Goal: Task Accomplishment & Management: Complete application form

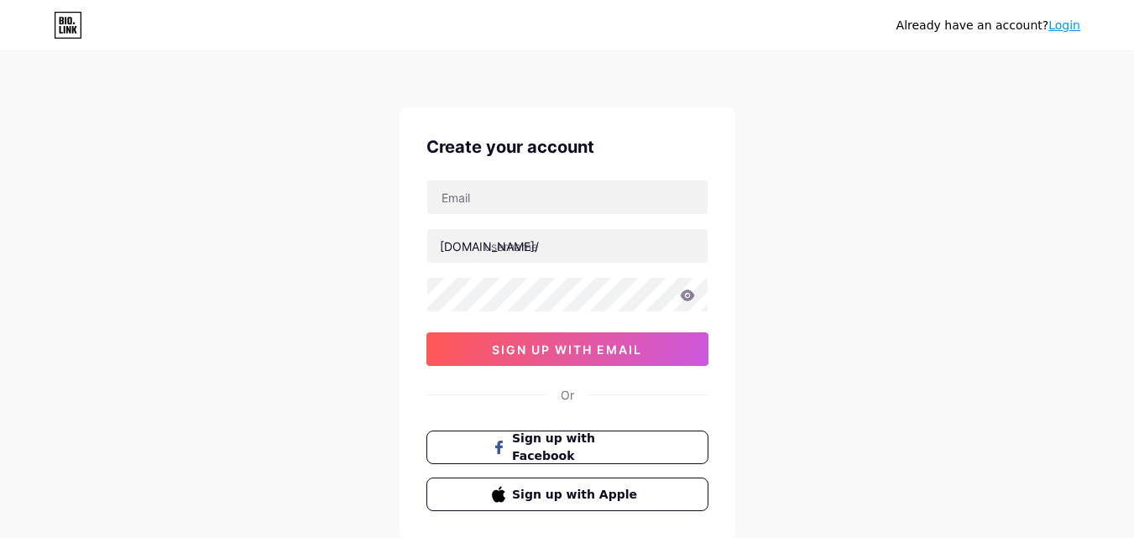
scroll to position [104, 0]
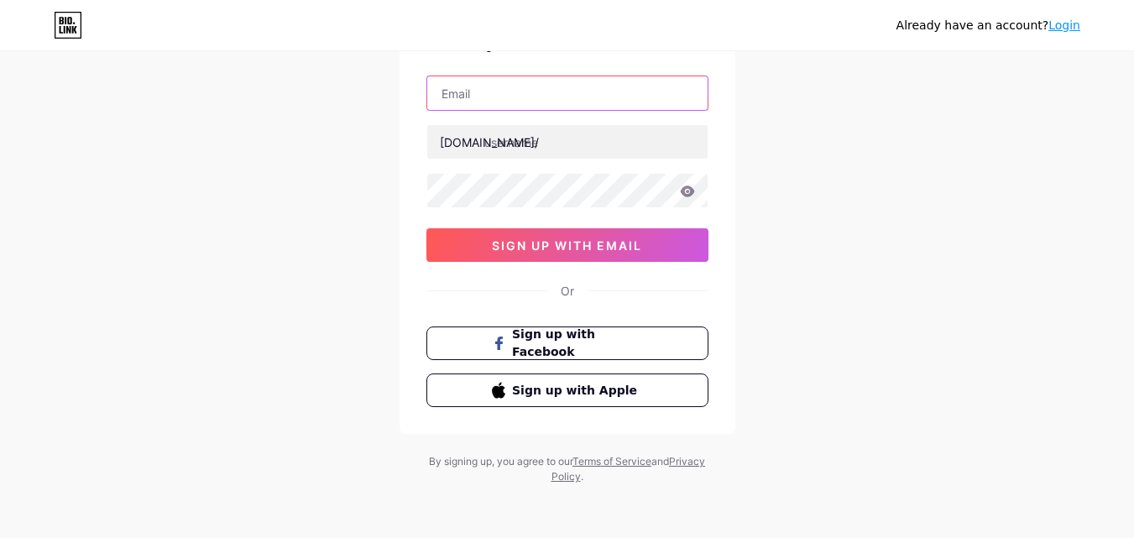
click at [507, 104] on input "text" at bounding box center [567, 93] width 280 height 34
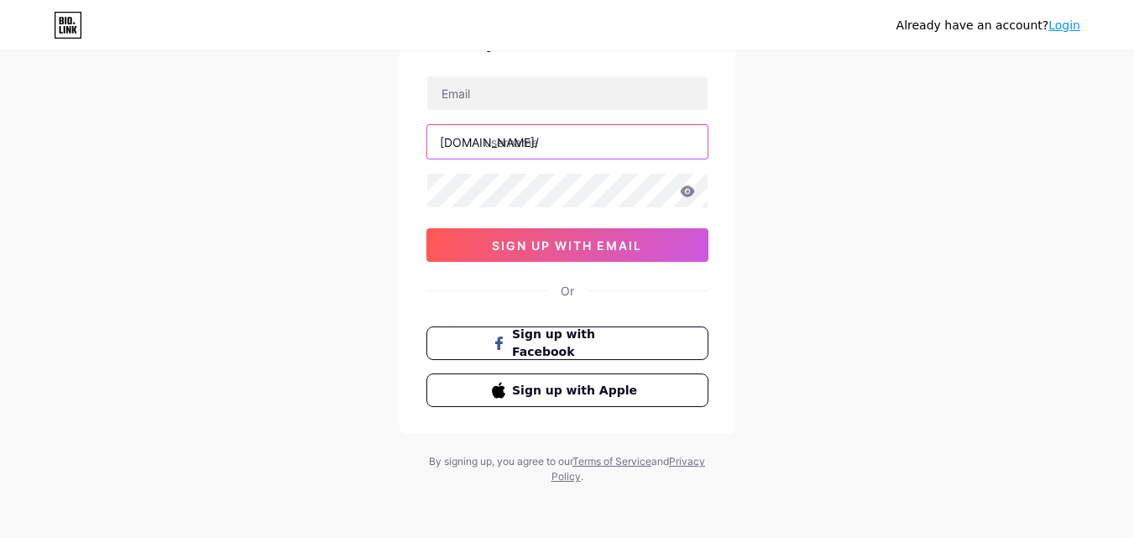
click at [504, 144] on input "text" at bounding box center [567, 142] width 280 height 34
click at [479, 147] on div "[DOMAIN_NAME]/" at bounding box center [489, 142] width 99 height 18
click at [509, 148] on input "text" at bounding box center [567, 142] width 280 height 34
type input "f"
type input "franxddofficial"
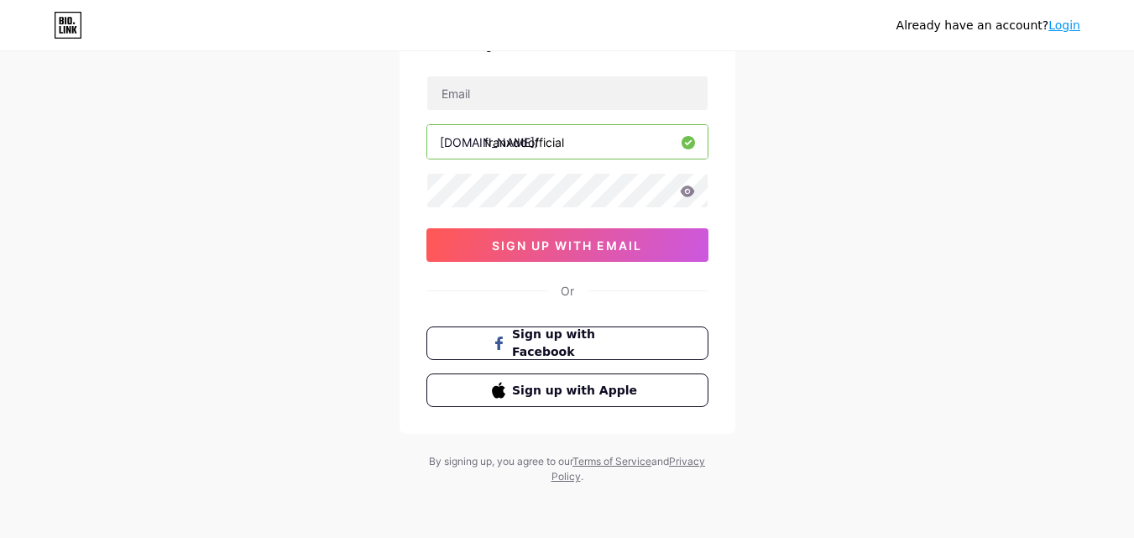
click at [341, 203] on div "Already have an account? Login Create your account [DOMAIN_NAME]/ franxddoffici…" at bounding box center [567, 217] width 1134 height 642
click at [566, 154] on input "franxddofficial" at bounding box center [567, 142] width 280 height 34
click at [506, 98] on input "text" at bounding box center [567, 93] width 280 height 34
type input "F"
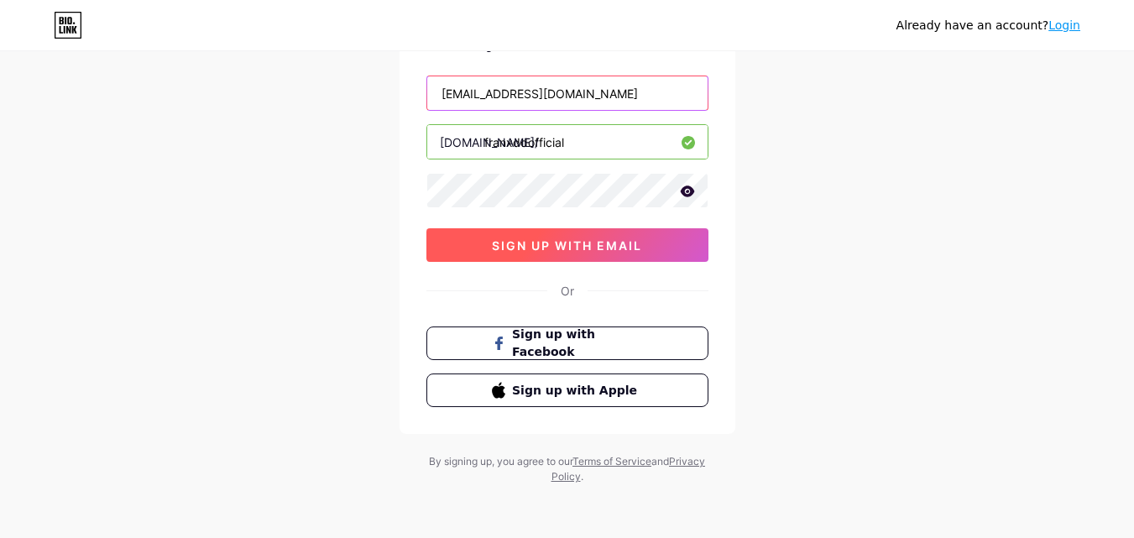
type input "[EMAIL_ADDRESS][DOMAIN_NAME]"
drag, startPoint x: 576, startPoint y: 248, endPoint x: 568, endPoint y: 243, distance: 9.8
click at [573, 248] on span "sign up with email" at bounding box center [567, 245] width 150 height 14
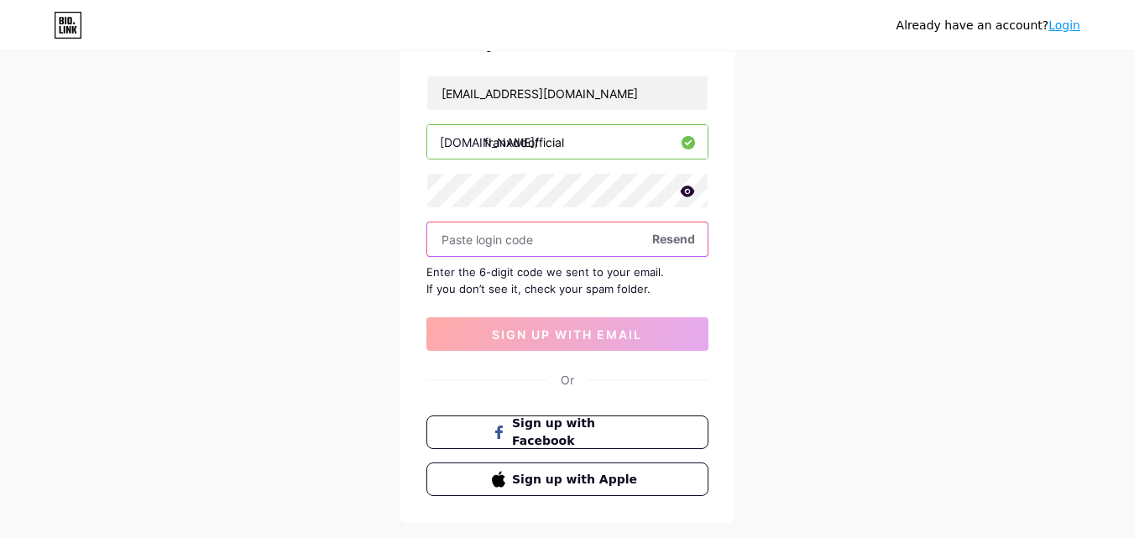
drag, startPoint x: 602, startPoint y: 244, endPoint x: 546, endPoint y: 250, distance: 56.6
click at [546, 250] on input "text" at bounding box center [567, 239] width 280 height 34
paste input "464891"
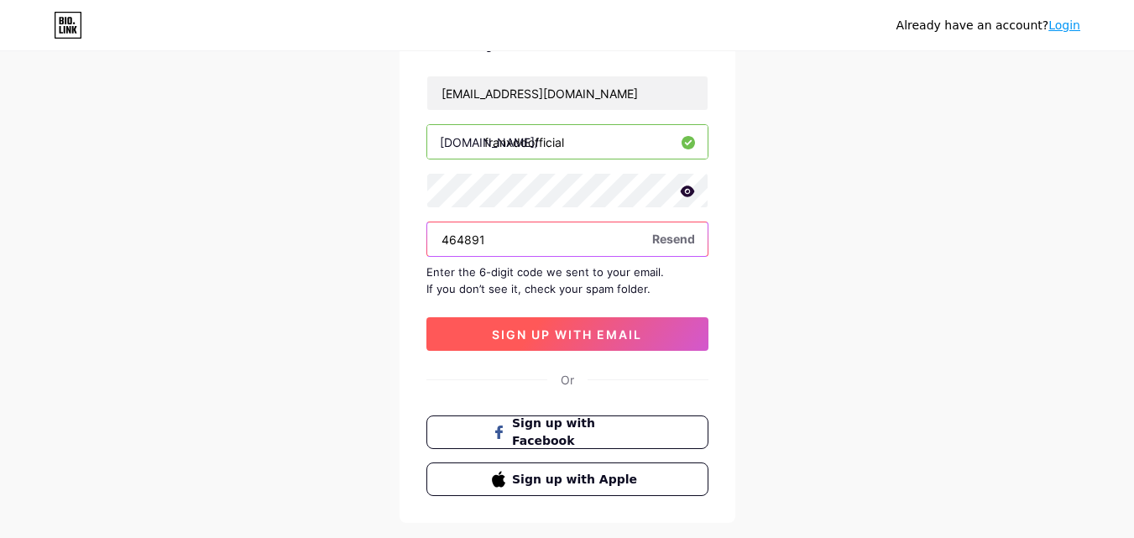
type input "464891"
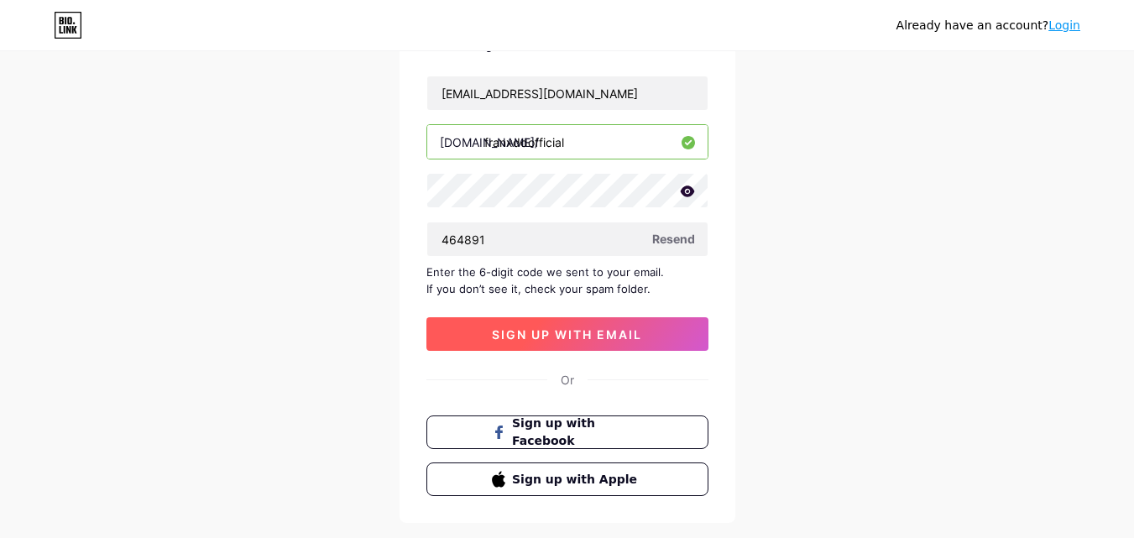
click at [573, 346] on button "sign up with email" at bounding box center [567, 334] width 282 height 34
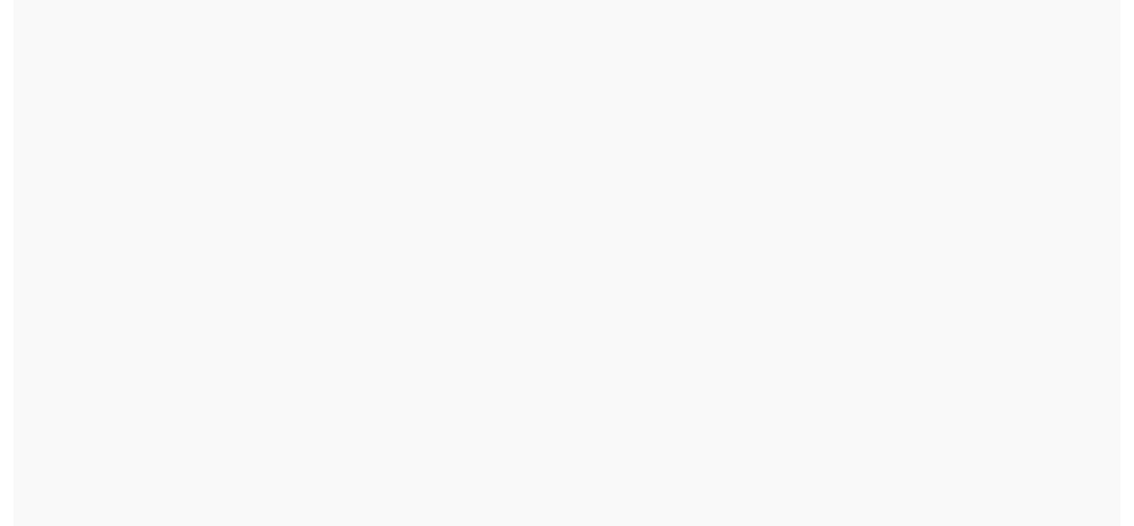
scroll to position [0, 0]
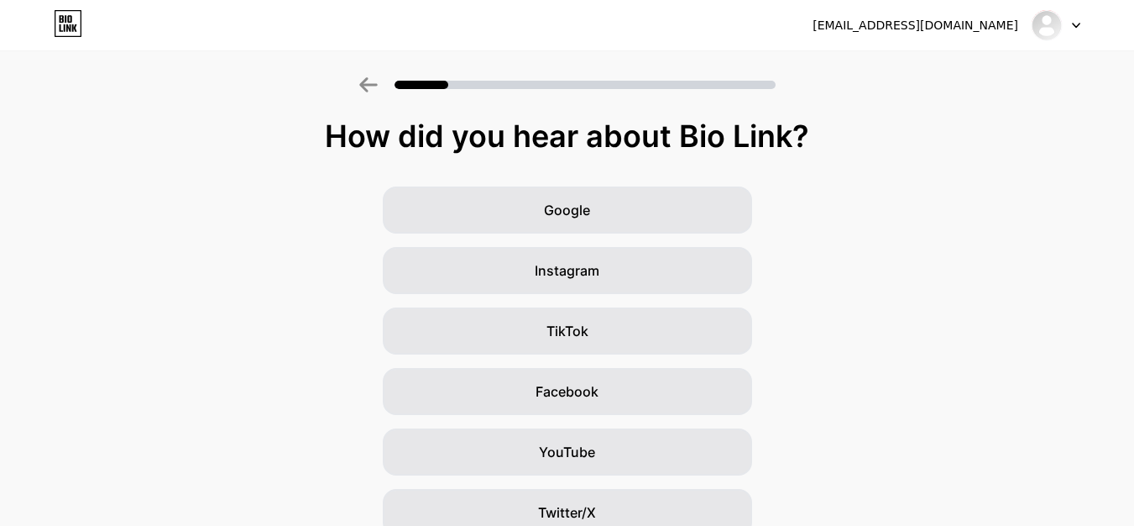
scroll to position [84, 0]
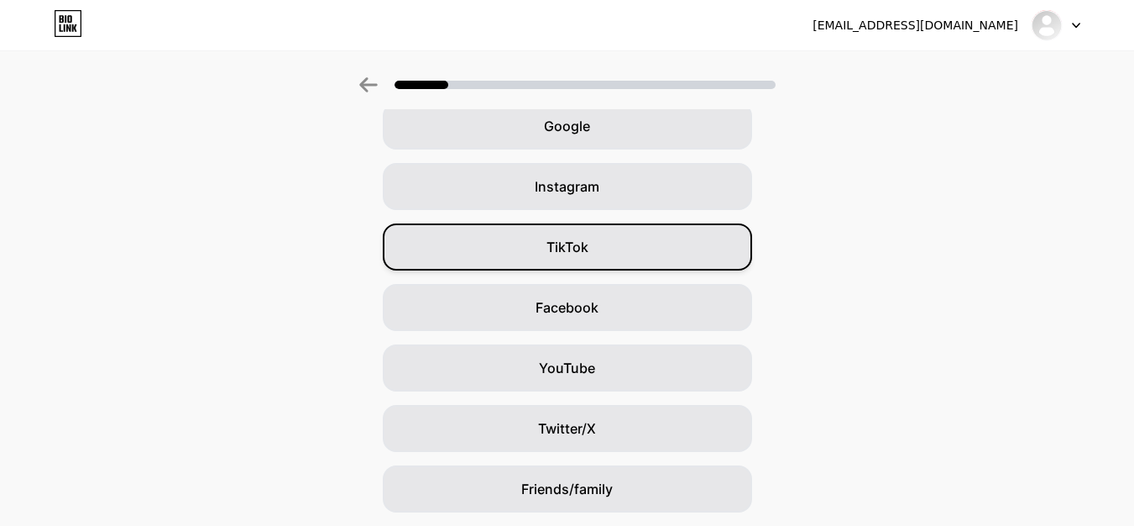
click at [578, 254] on span "TikTok" at bounding box center [568, 247] width 42 height 20
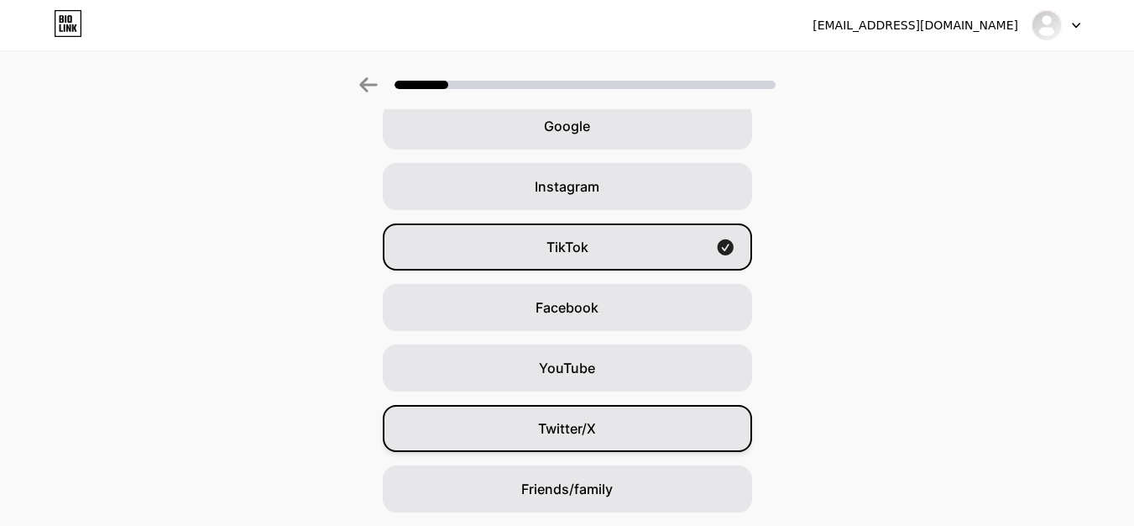
scroll to position [0, 0]
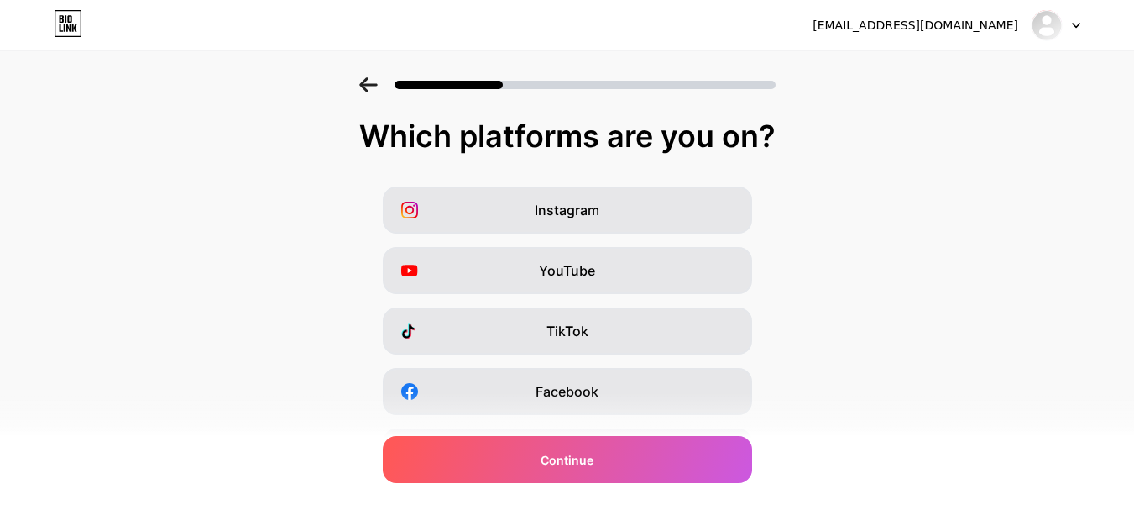
click at [584, 436] on div "Continue" at bounding box center [567, 459] width 369 height 47
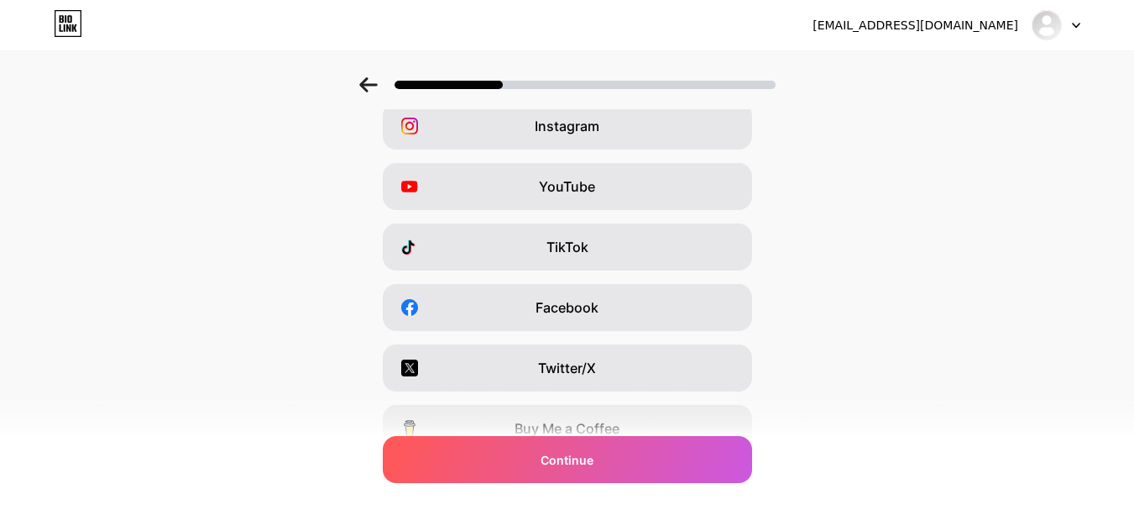
scroll to position [252, 0]
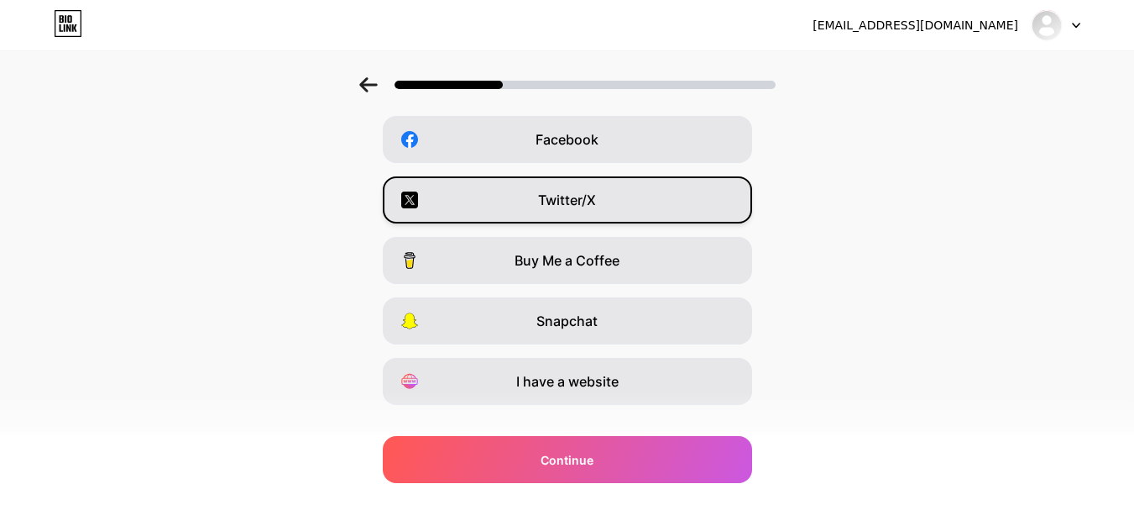
click at [535, 191] on div "Twitter/X" at bounding box center [567, 199] width 369 height 47
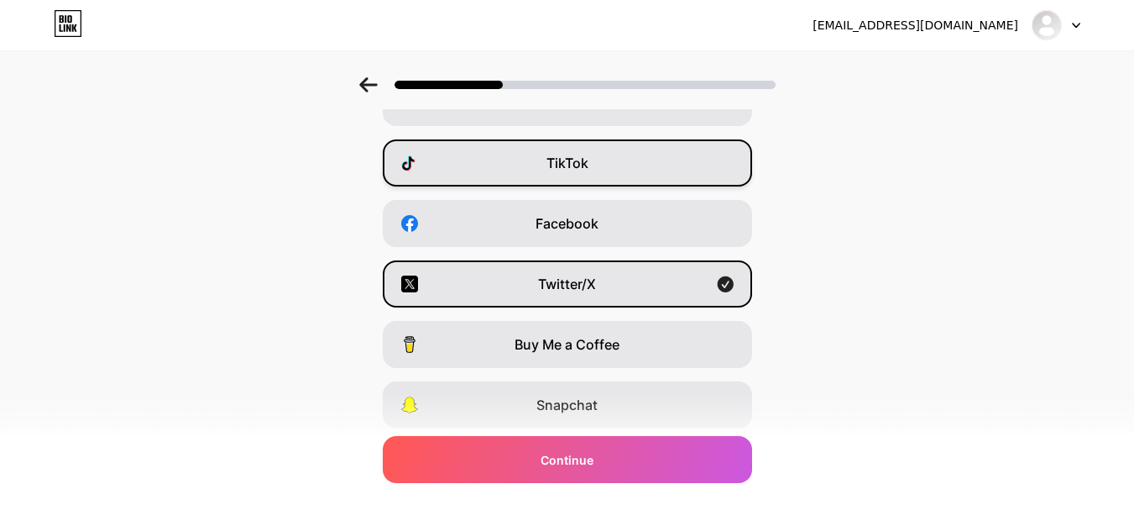
scroll to position [0, 0]
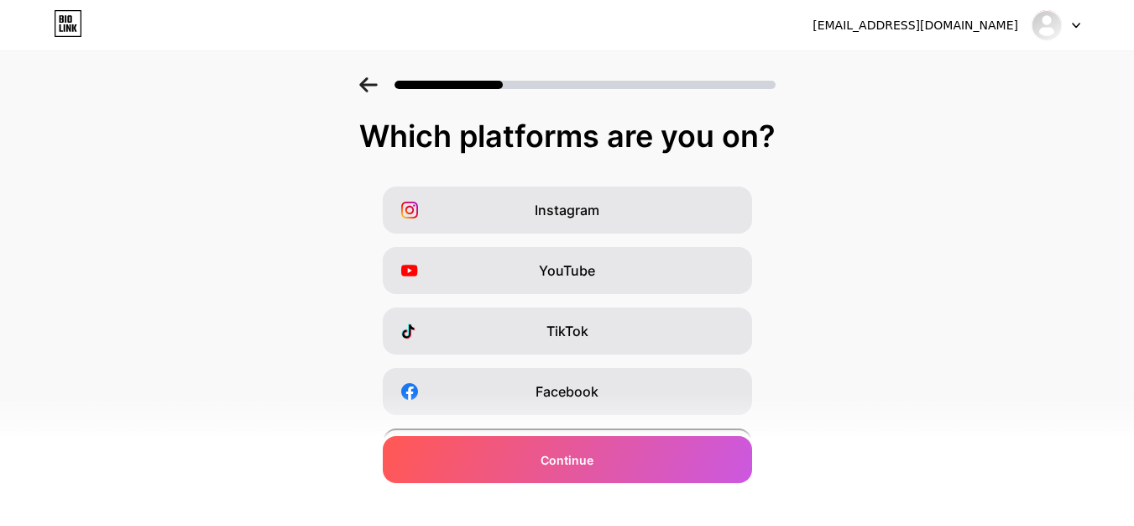
click at [374, 81] on icon at bounding box center [368, 84] width 18 height 15
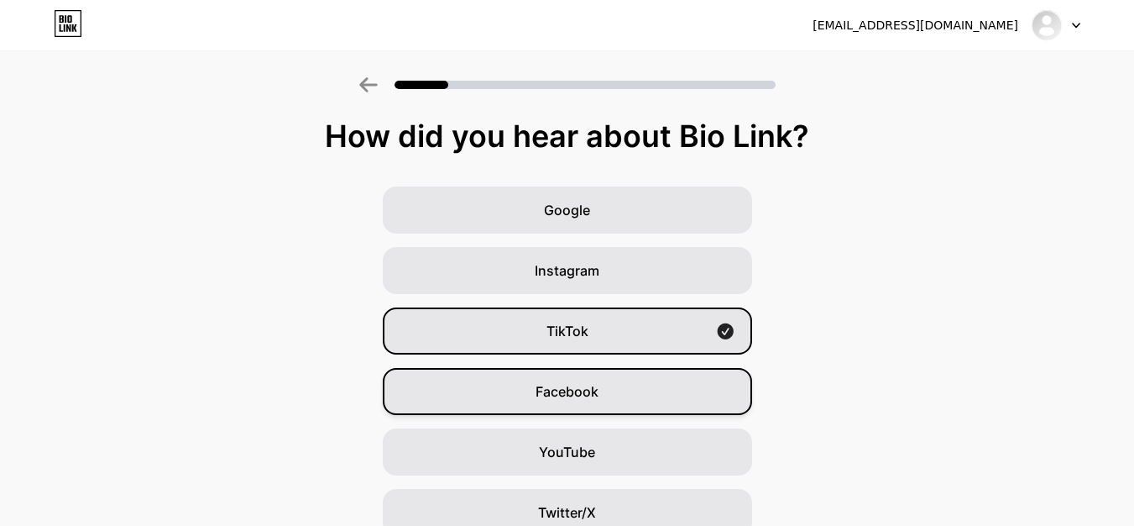
scroll to position [84, 0]
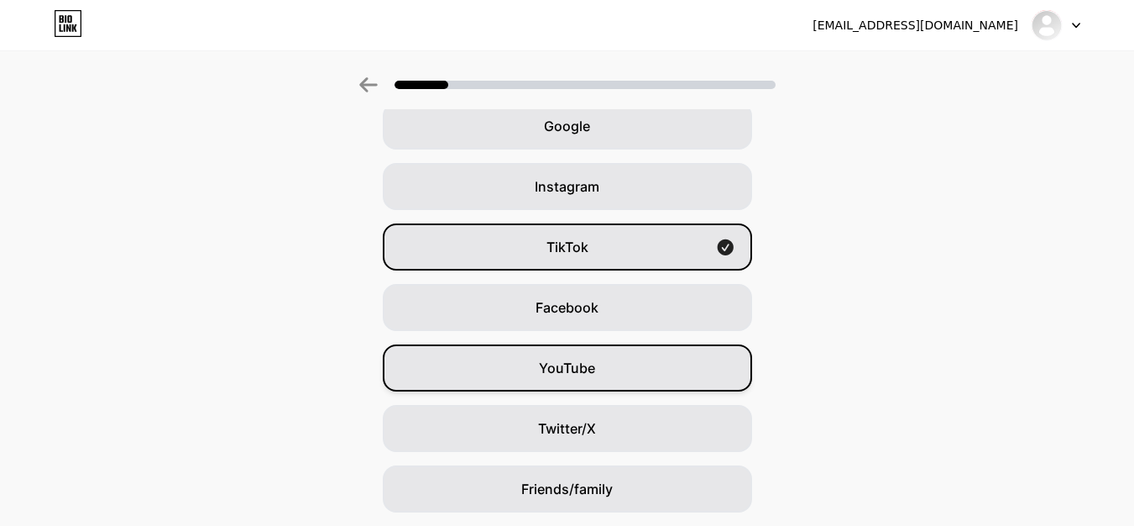
click at [589, 377] on span "YouTube" at bounding box center [567, 368] width 56 height 20
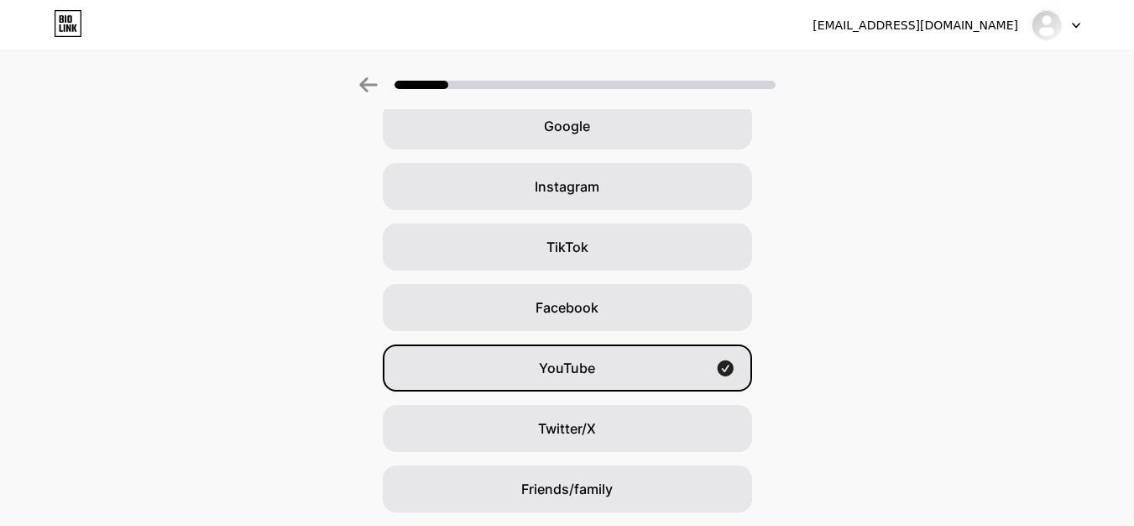
scroll to position [0, 0]
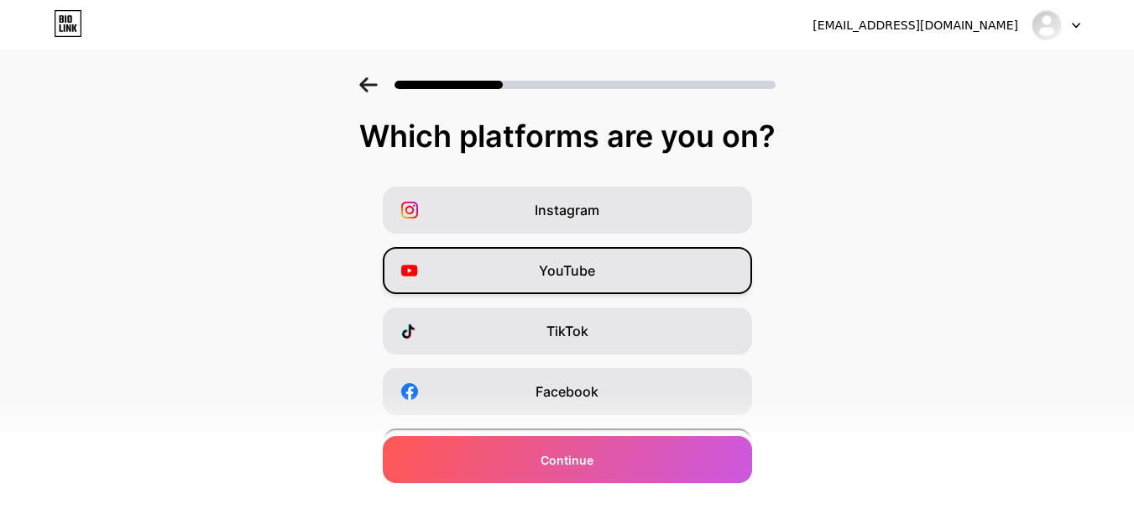
click at [557, 275] on span "YouTube" at bounding box center [567, 270] width 56 height 20
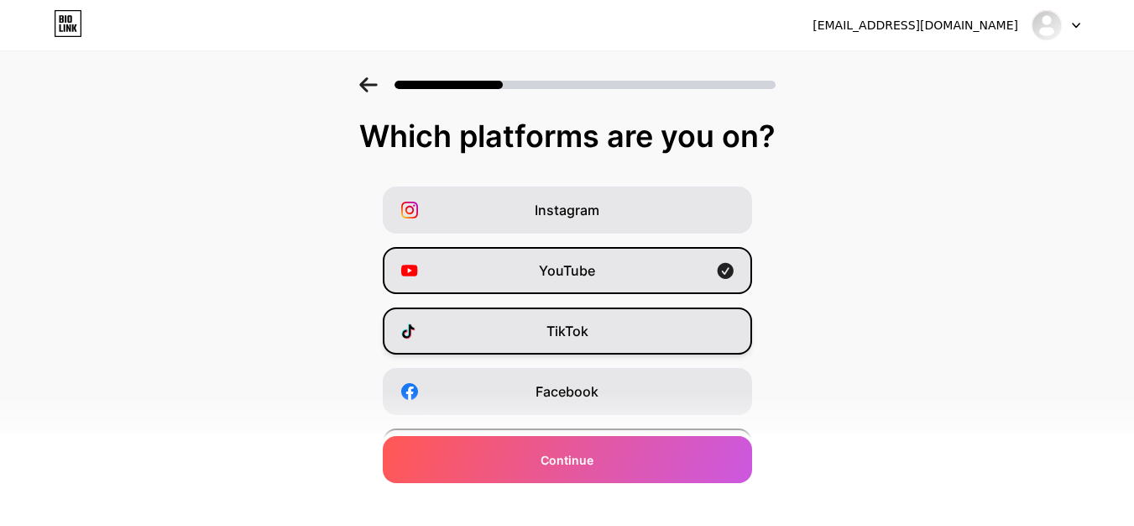
click at [556, 327] on span "TikTok" at bounding box center [568, 331] width 42 height 20
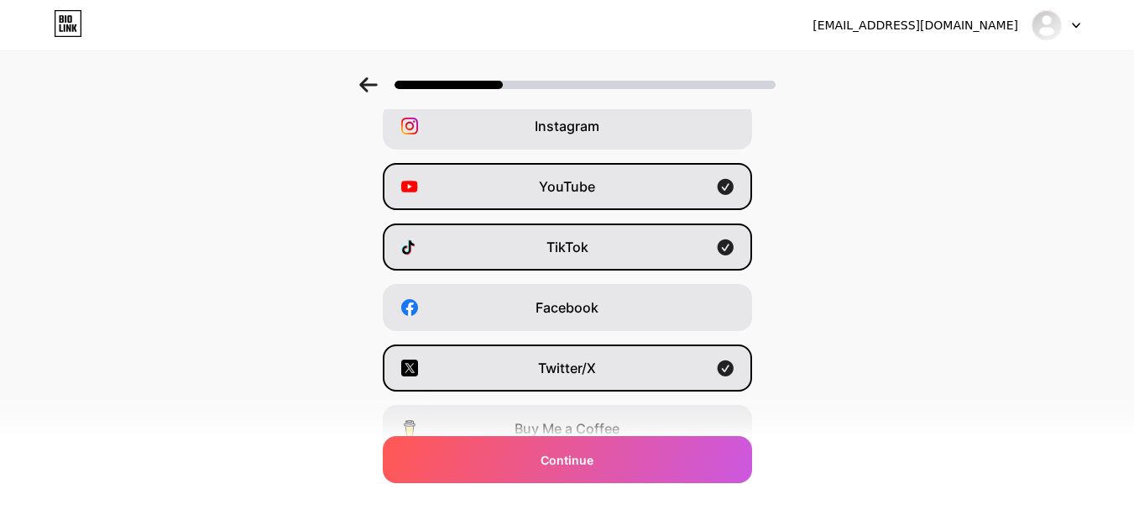
scroll to position [168, 0]
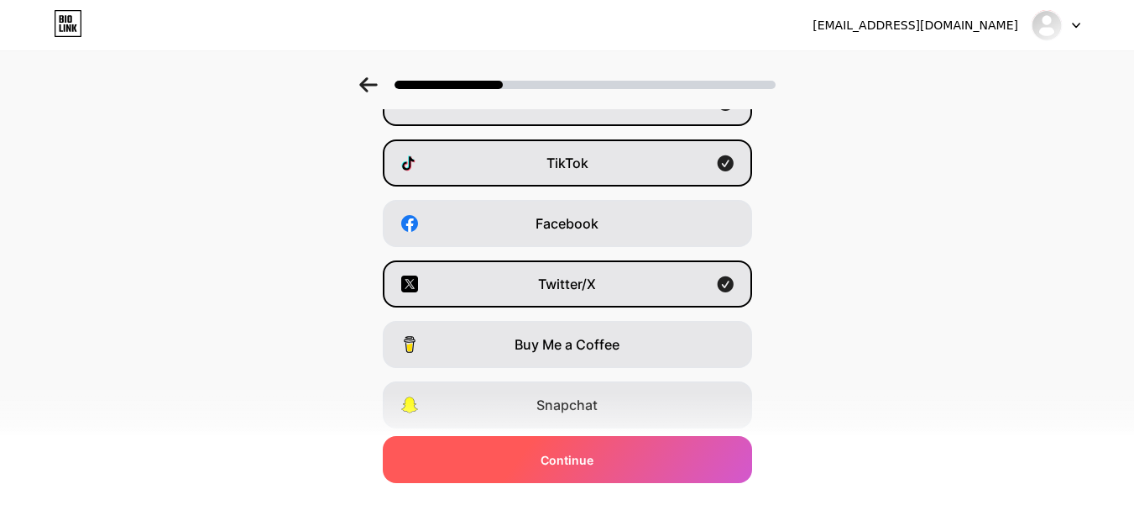
click at [548, 449] on div "Continue" at bounding box center [567, 459] width 369 height 47
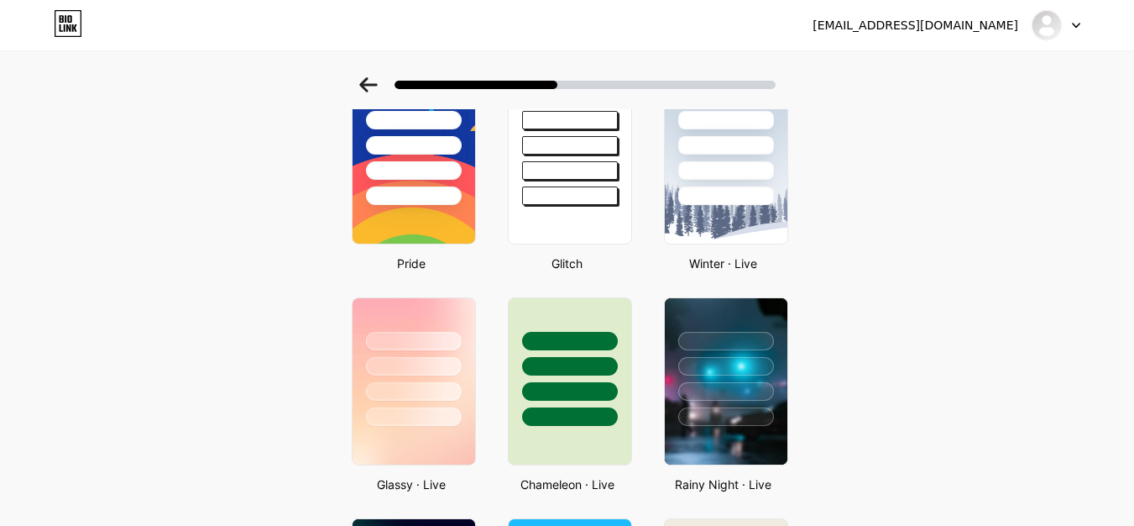
scroll to position [672, 0]
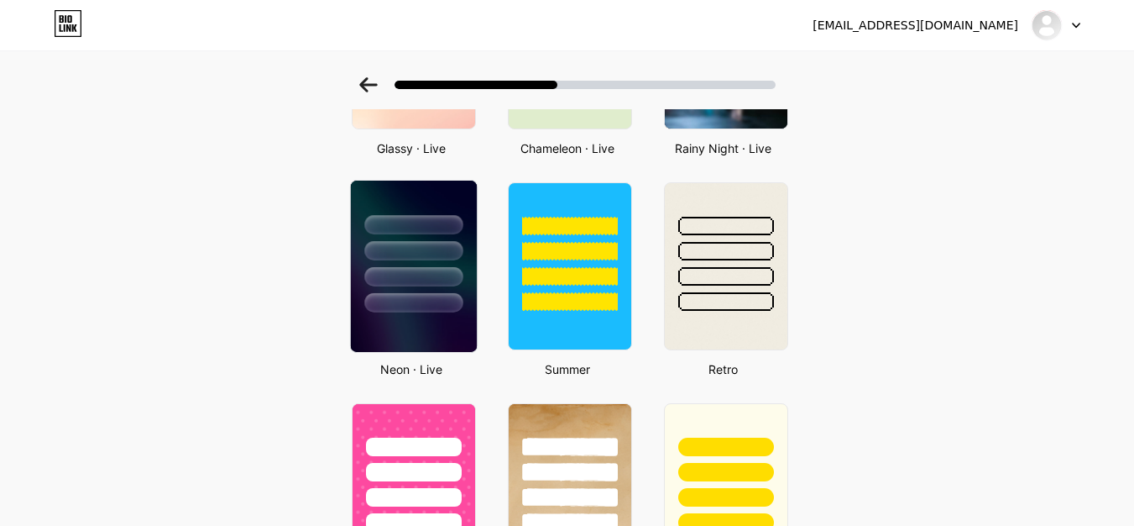
click at [474, 259] on div at bounding box center [413, 246] width 126 height 132
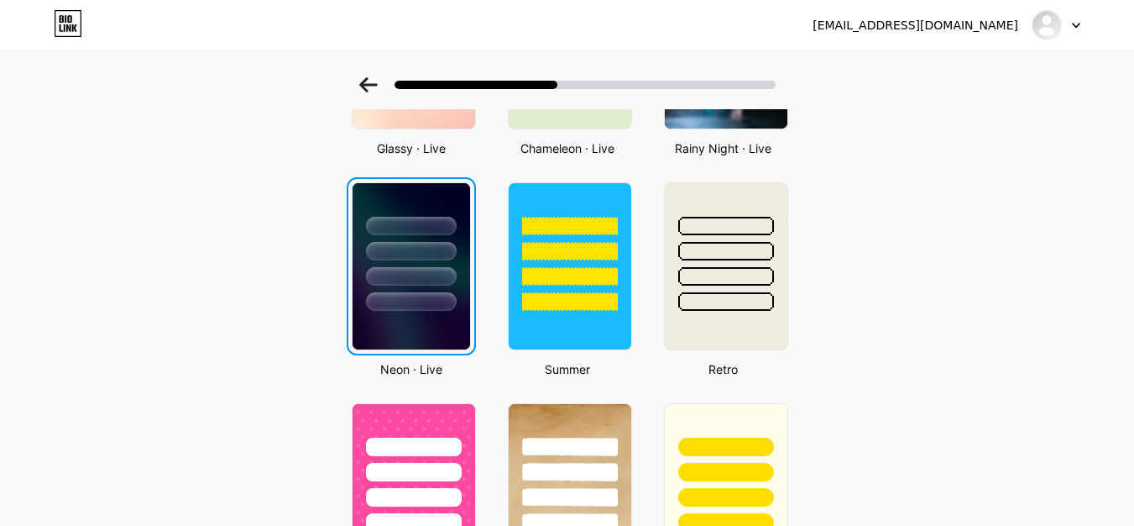
scroll to position [0, 0]
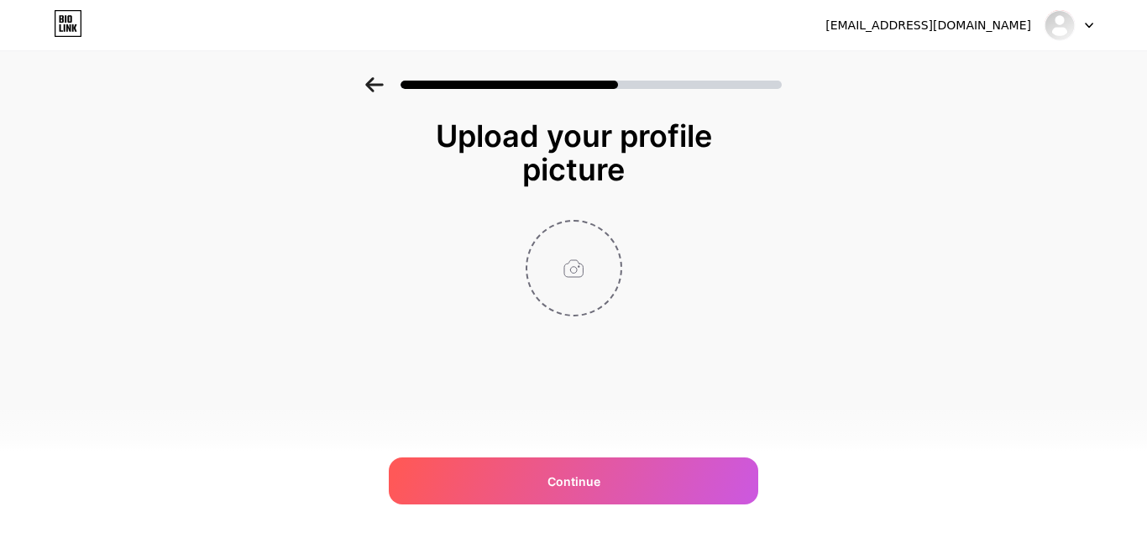
click at [596, 269] on input "file" at bounding box center [573, 268] width 93 height 93
type input "C:\fakepath\_686aeda3-bb6f-46a5-9996-eb75f0cd11af.jpeg"
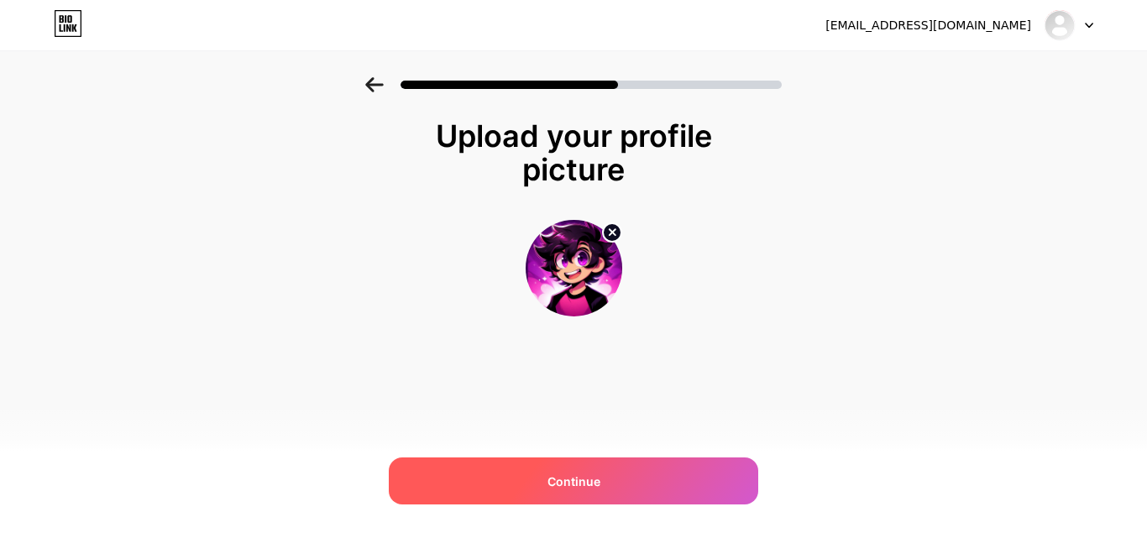
click at [541, 477] on div "Continue" at bounding box center [573, 481] width 369 height 47
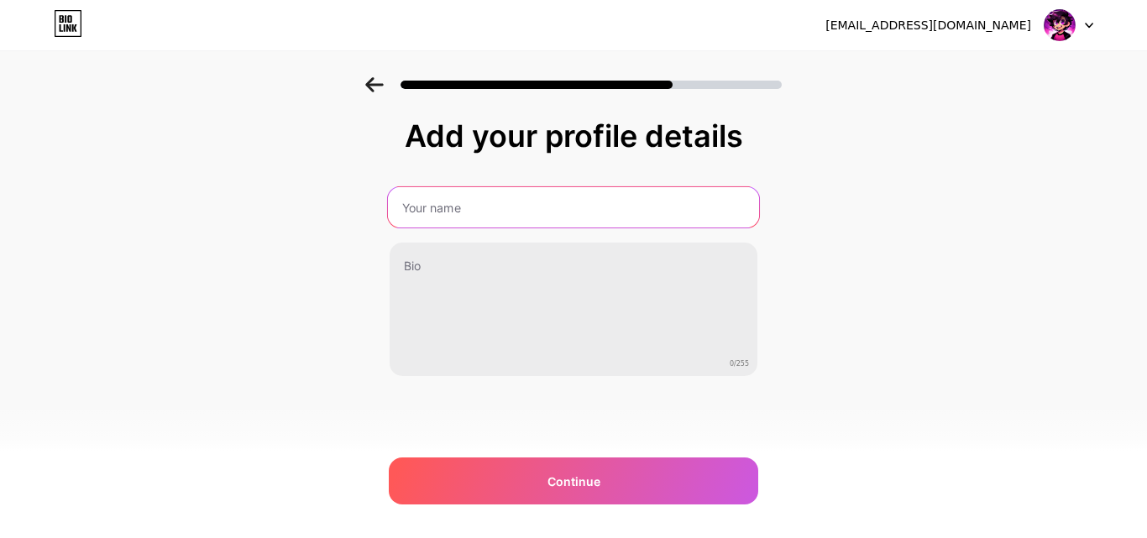
click at [432, 203] on input "text" at bounding box center [573, 207] width 371 height 40
type input "FranXDD"
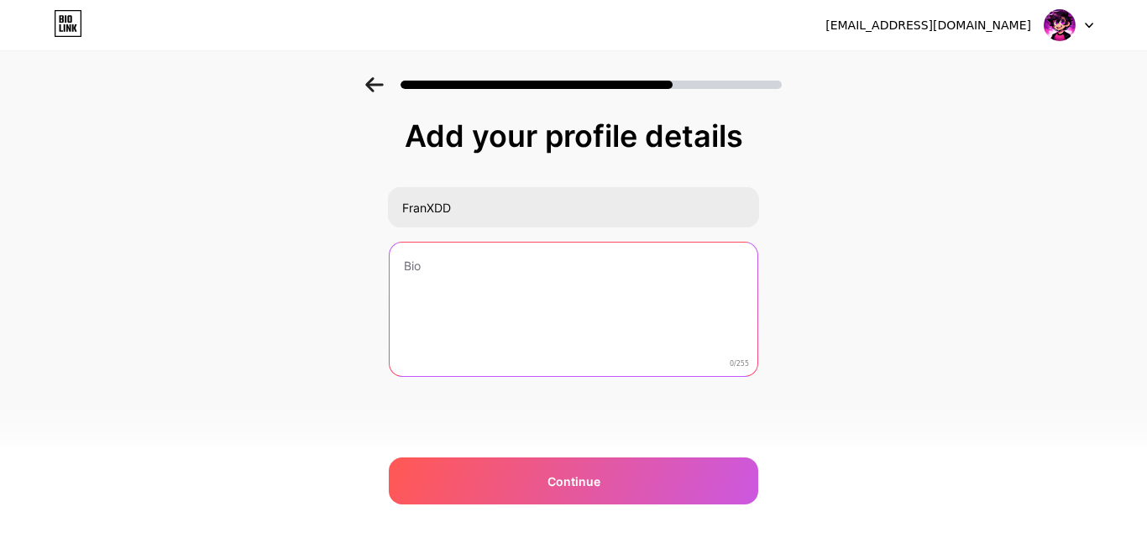
click at [479, 269] on textarea at bounding box center [574, 310] width 368 height 135
paste textarea "[PERSON_NAME], un creador de contenido de [GEOGRAPHIC_DATA]. En mi canal vas a …"
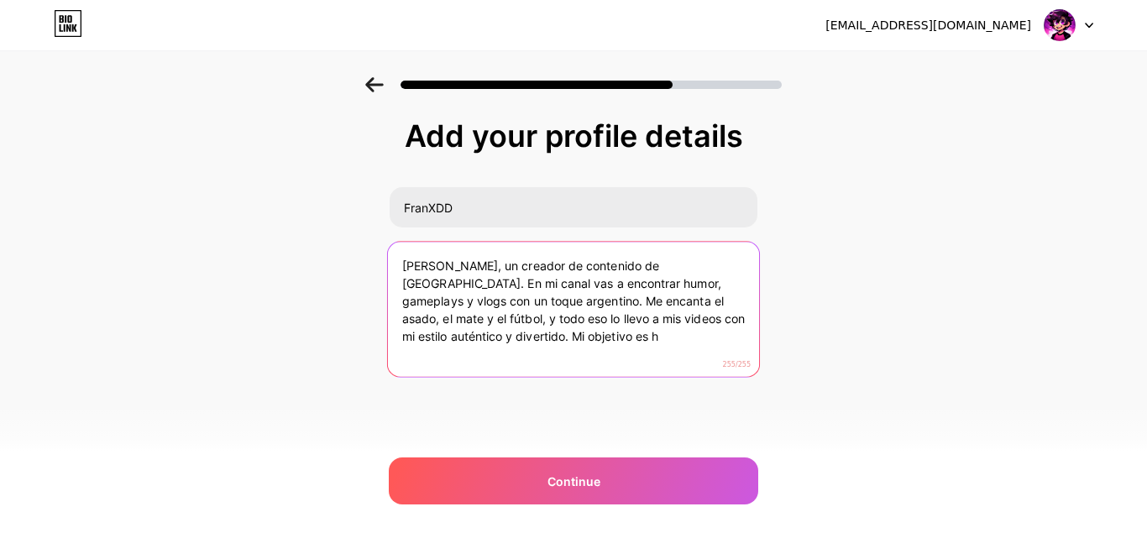
click at [473, 260] on textarea "[PERSON_NAME], un creador de contenido de [GEOGRAPHIC_DATA]. En mi canal vas a …" at bounding box center [573, 310] width 371 height 137
click at [465, 265] on textarea "[PERSON_NAME], un creador de contenido de [GEOGRAPHIC_DATA]. En mi canal vas a …" at bounding box center [573, 310] width 371 height 137
drag, startPoint x: 551, startPoint y: 341, endPoint x: 455, endPoint y: 339, distance: 95.7
click at [455, 339] on textarea "[PERSON_NAME], un creador de contenido de [GEOGRAPHIC_DATA]. En mi canal vas a …" at bounding box center [573, 310] width 371 height 137
click at [470, 260] on textarea "[PERSON_NAME], un creador de contenido de [GEOGRAPHIC_DATA]. En mi canal vas a …" at bounding box center [573, 310] width 371 height 137
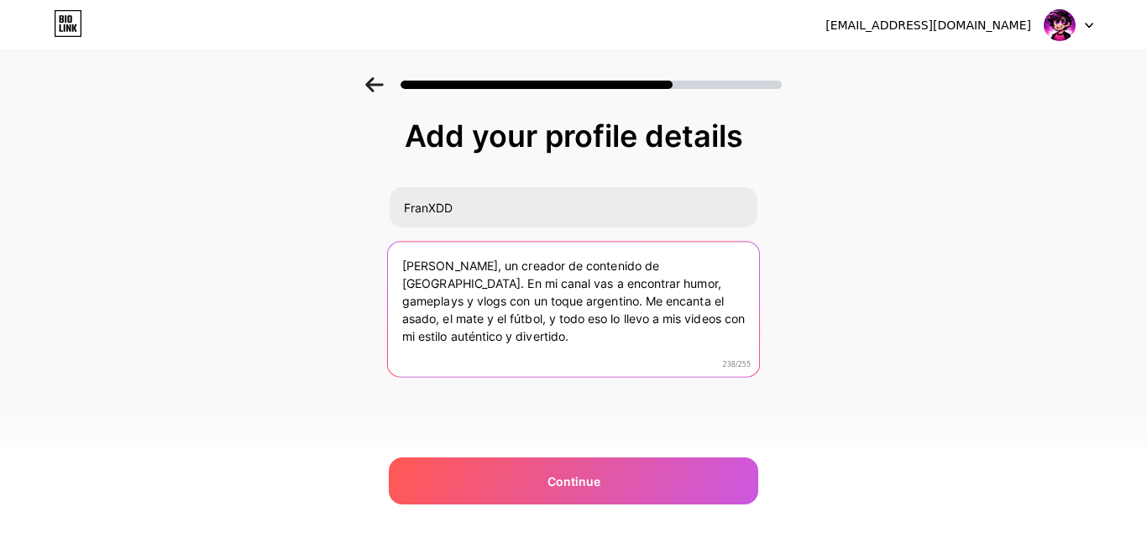
click at [465, 264] on textarea "[PERSON_NAME], un creador de contenido de [GEOGRAPHIC_DATA]. En mi canal vas a …" at bounding box center [573, 310] width 371 height 137
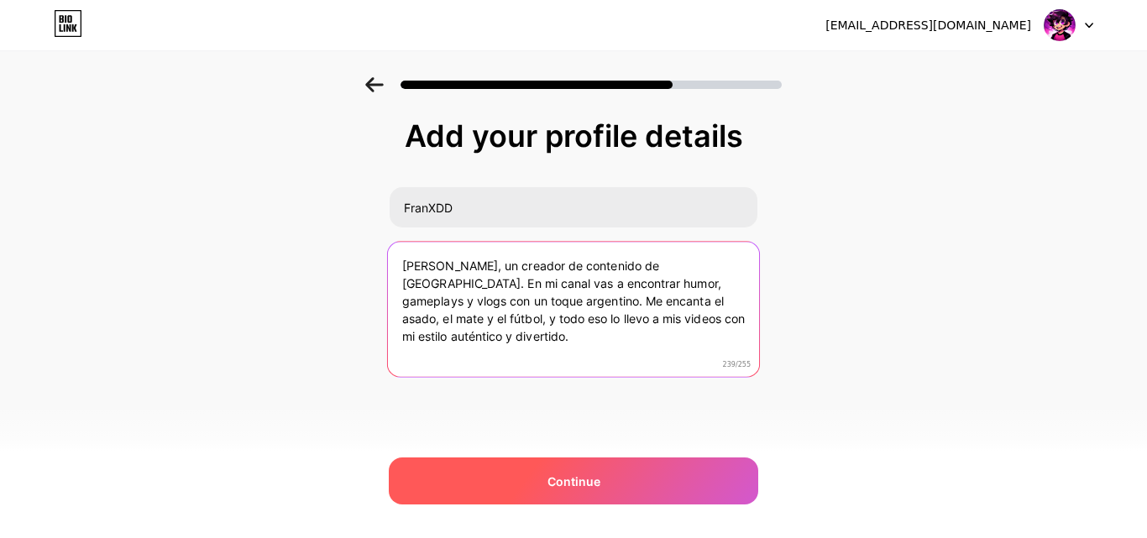
type textarea "[PERSON_NAME], un creador de contenido de [GEOGRAPHIC_DATA]. En mi canal vas a …"
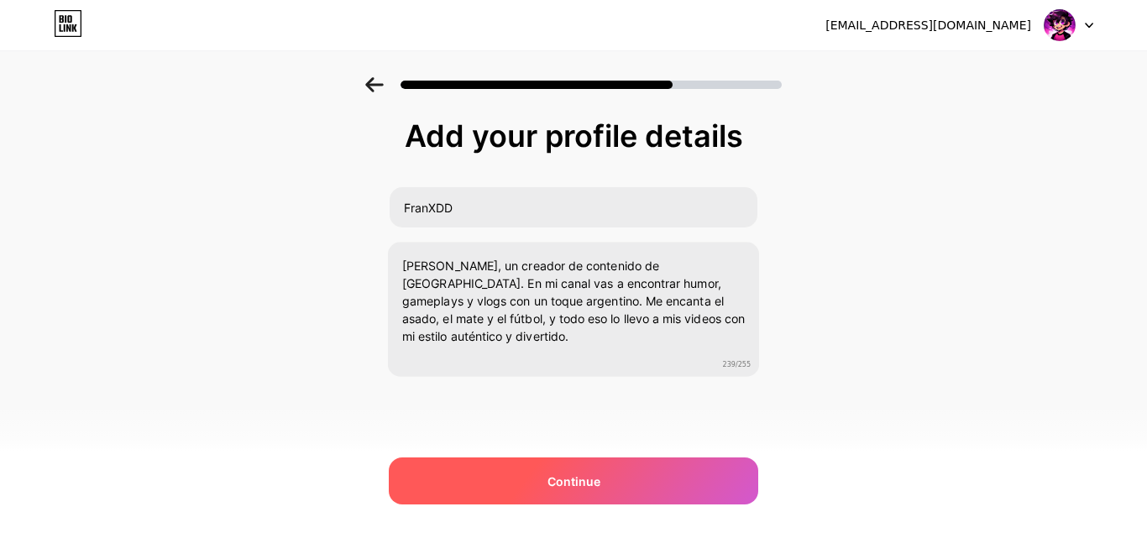
click at [542, 489] on div "Continue" at bounding box center [573, 481] width 369 height 47
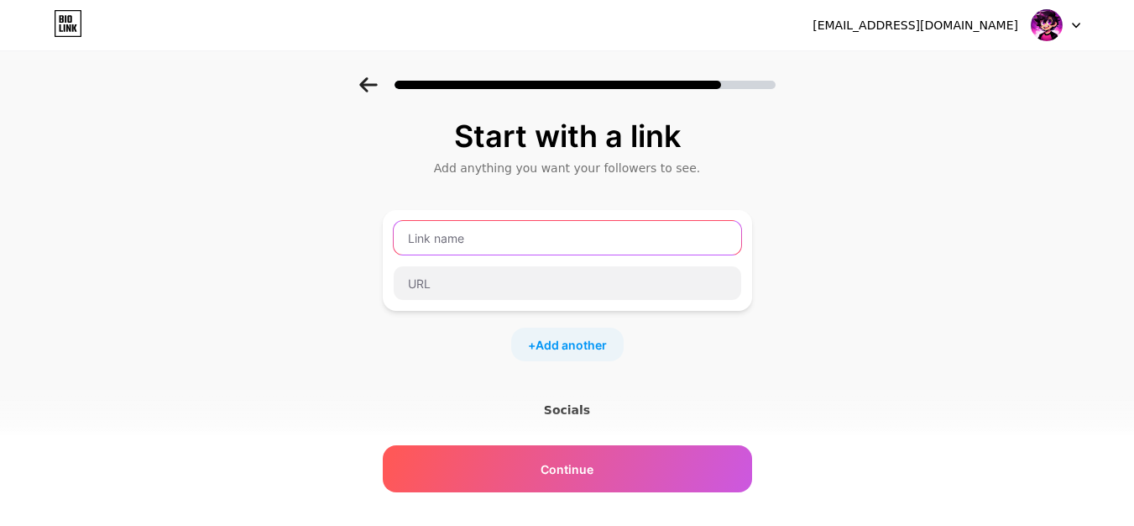
click at [575, 253] on input "text" at bounding box center [568, 238] width 348 height 34
drag, startPoint x: 575, startPoint y: 253, endPoint x: 535, endPoint y: 248, distance: 40.5
click at [535, 248] on input "text" at bounding box center [568, 238] width 348 height 34
click at [309, 213] on div "Start with a link Add anything you want your followers to see. + Add another So…" at bounding box center [567, 372] width 1134 height 590
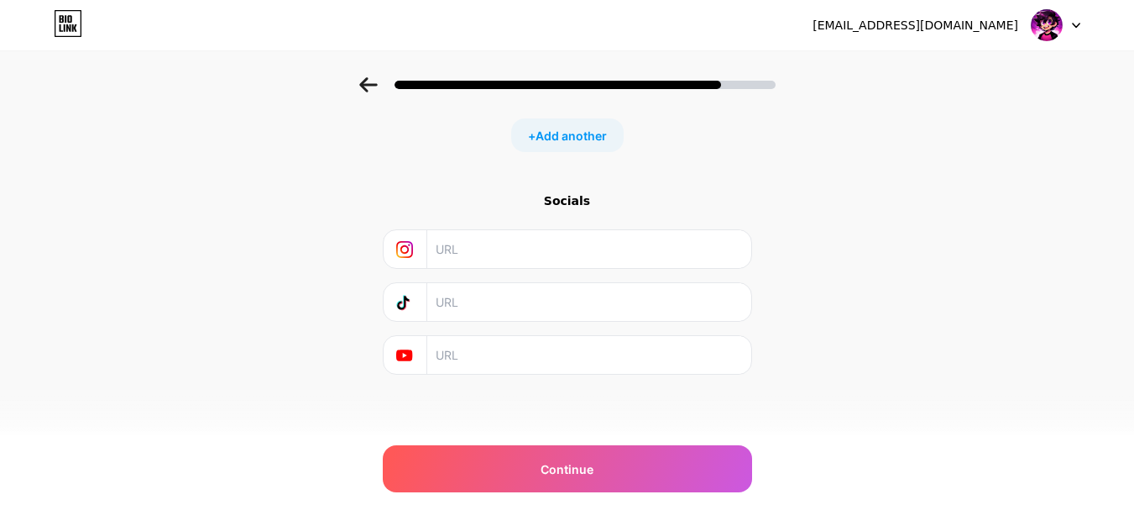
click at [468, 234] on input "text" at bounding box center [588, 249] width 305 height 38
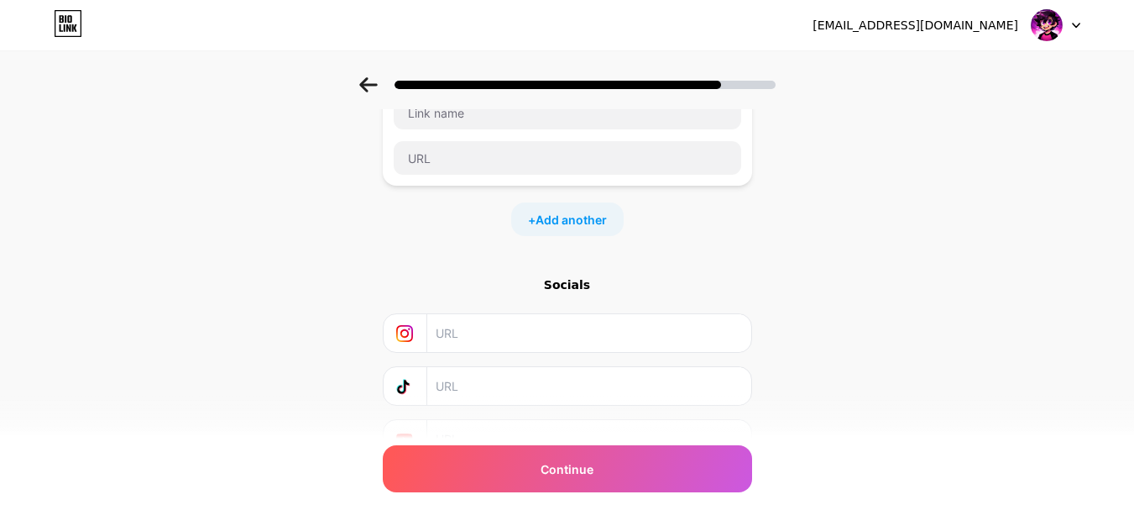
scroll to position [0, 0]
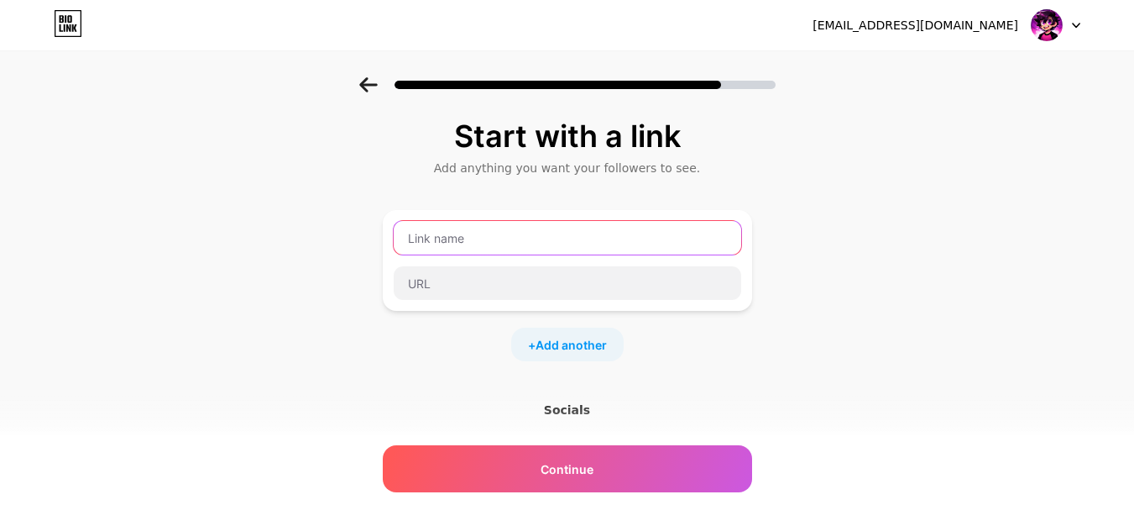
click at [434, 229] on input "text" at bounding box center [568, 238] width 348 height 34
click at [554, 168] on div "Add anything you want your followers to see." at bounding box center [567, 168] width 353 height 17
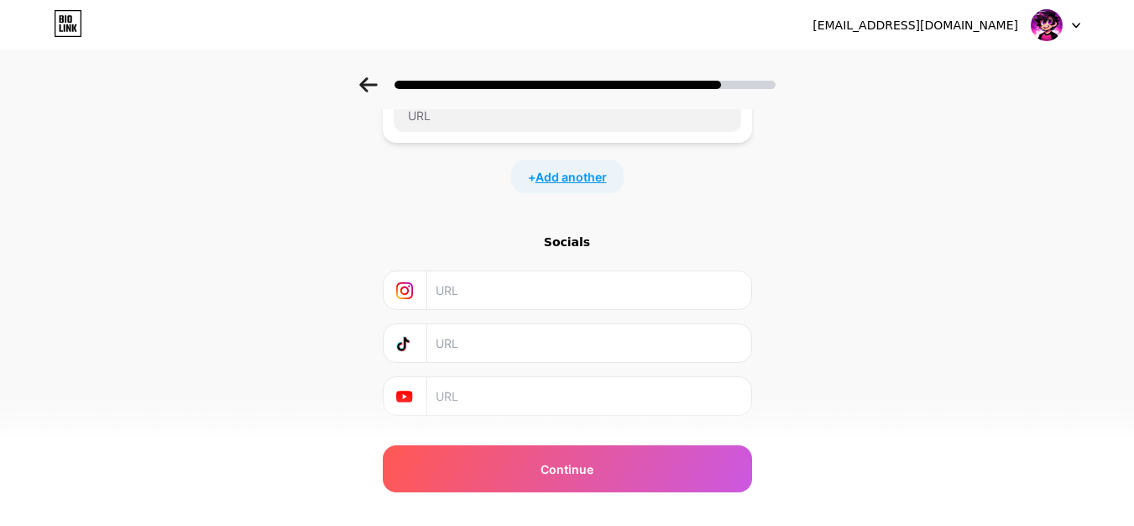
scroll to position [209, 0]
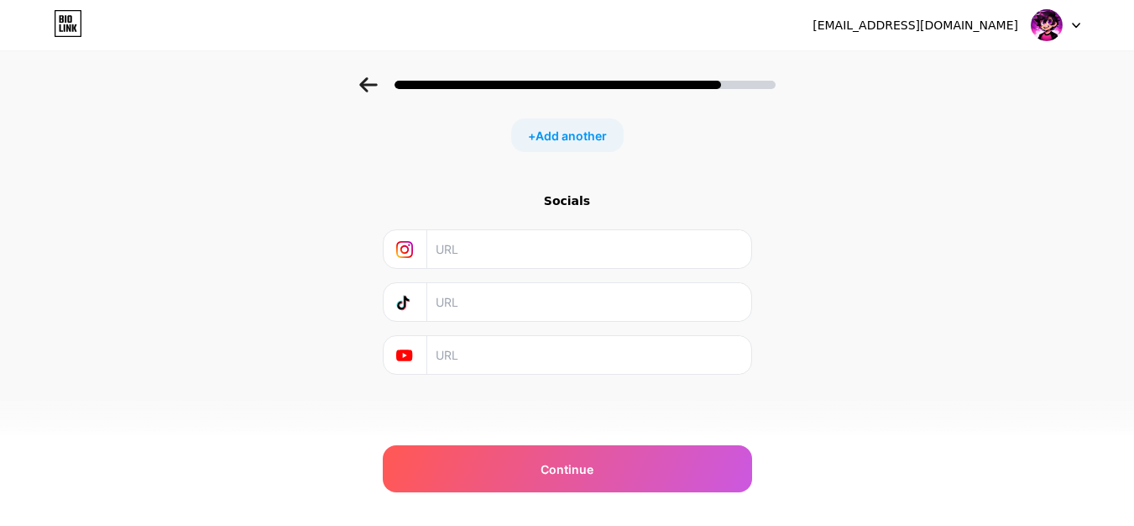
drag, startPoint x: 594, startPoint y: 201, endPoint x: 570, endPoint y: 196, distance: 24.0
click at [575, 196] on div "Socials" at bounding box center [567, 200] width 369 height 17
click at [402, 263] on div at bounding box center [406, 249] width 44 height 38
click at [378, 89] on icon at bounding box center [368, 84] width 18 height 15
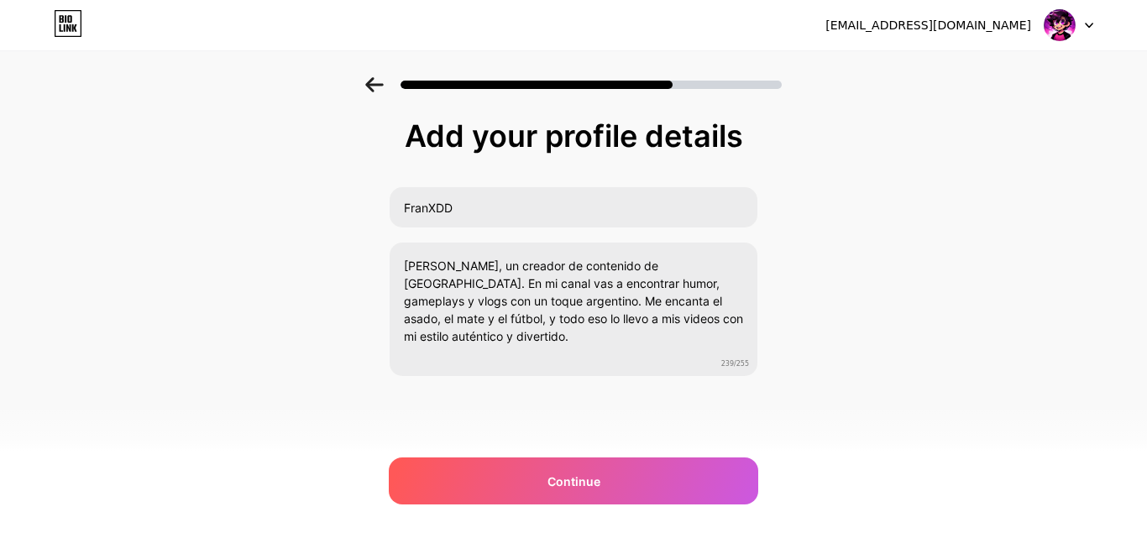
click at [380, 89] on icon at bounding box center [374, 84] width 18 height 15
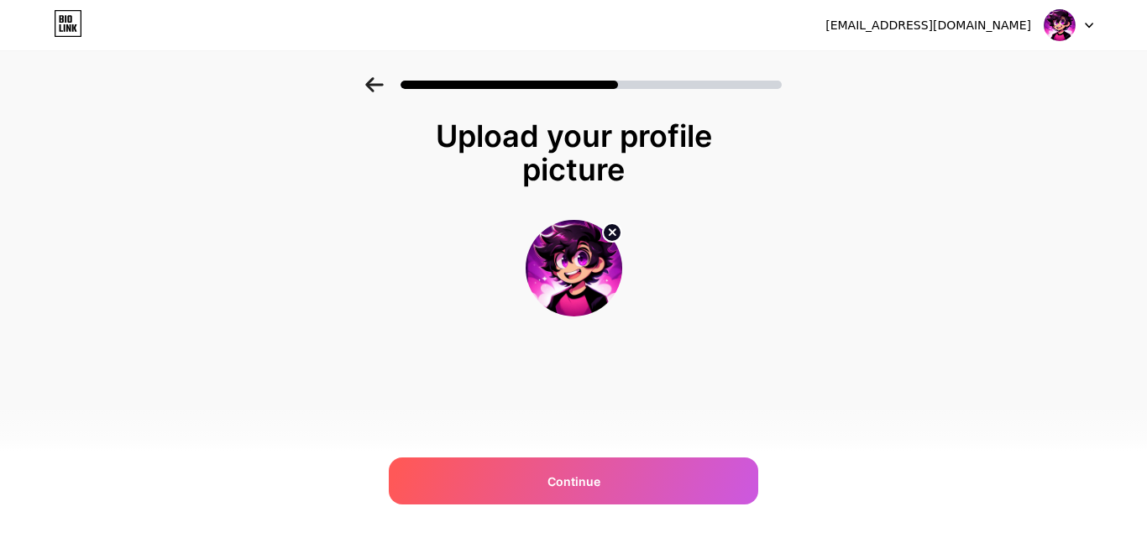
click at [380, 89] on icon at bounding box center [374, 84] width 18 height 15
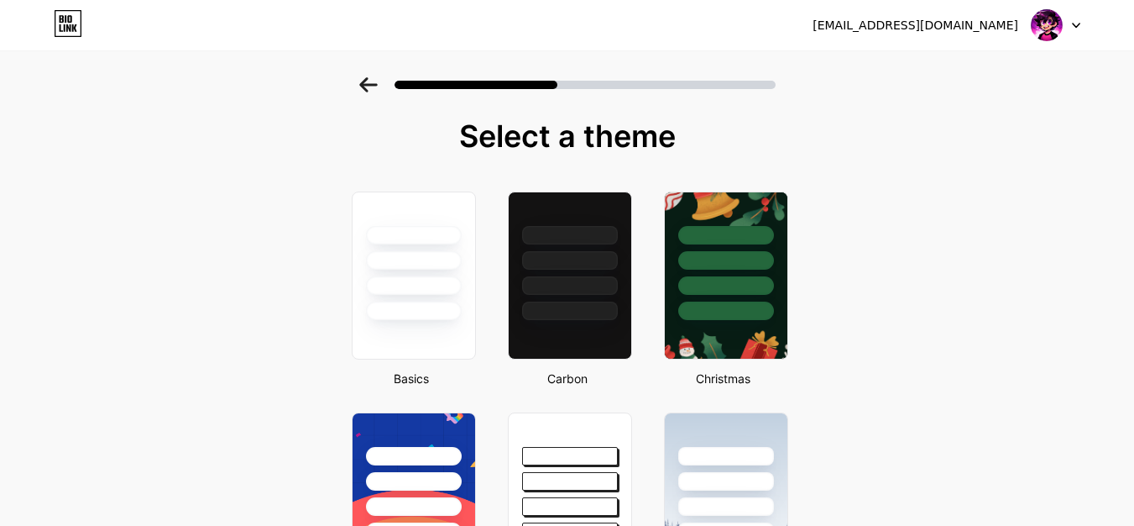
click at [378, 89] on icon at bounding box center [368, 84] width 18 height 15
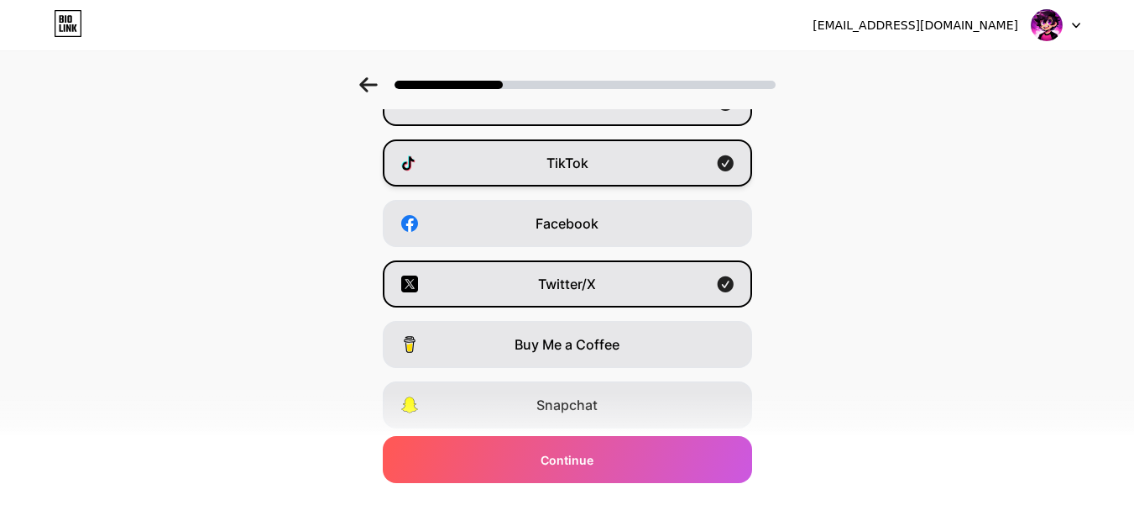
scroll to position [252, 0]
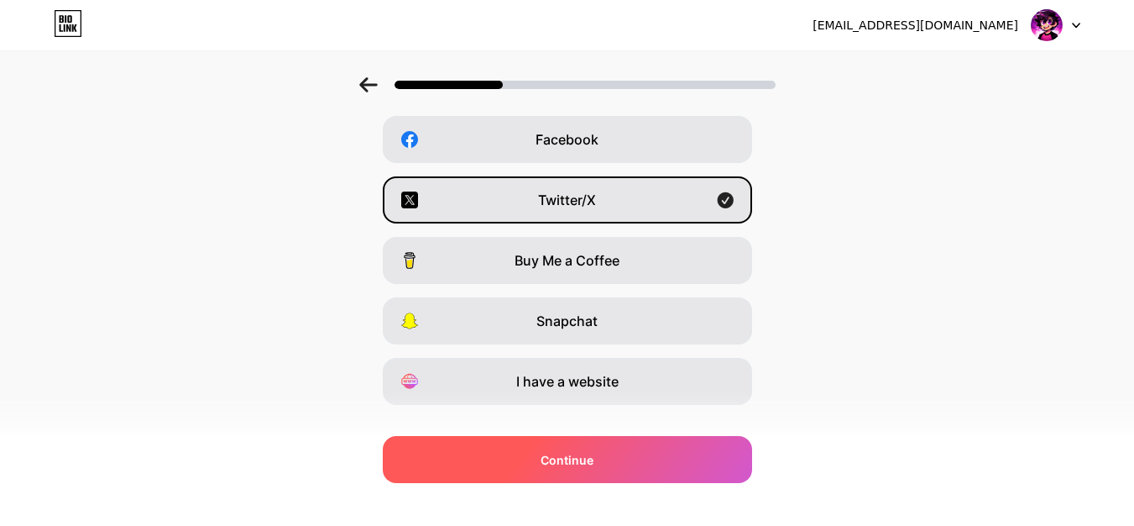
click at [603, 457] on div "Continue" at bounding box center [567, 459] width 369 height 47
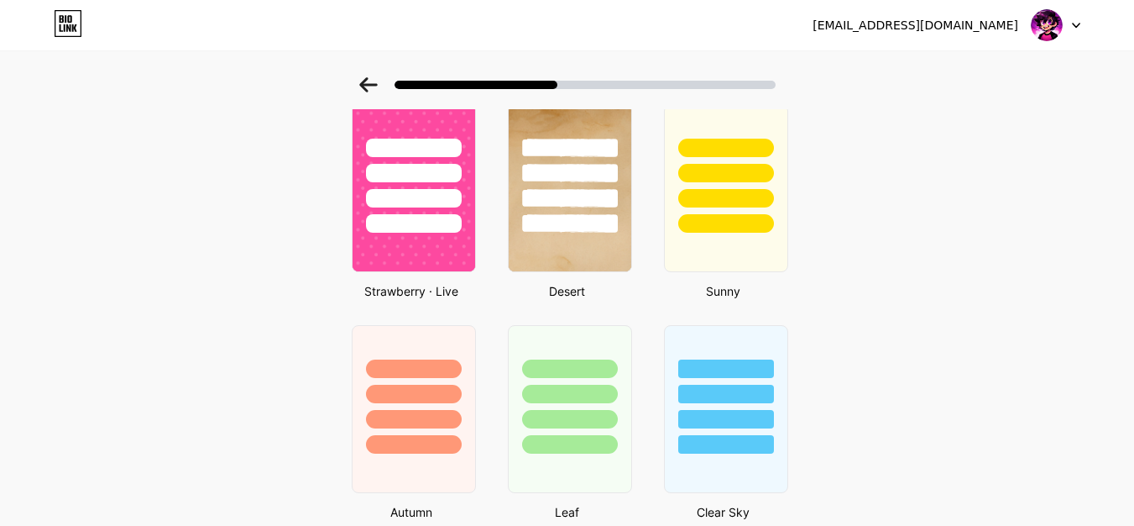
scroll to position [803, 0]
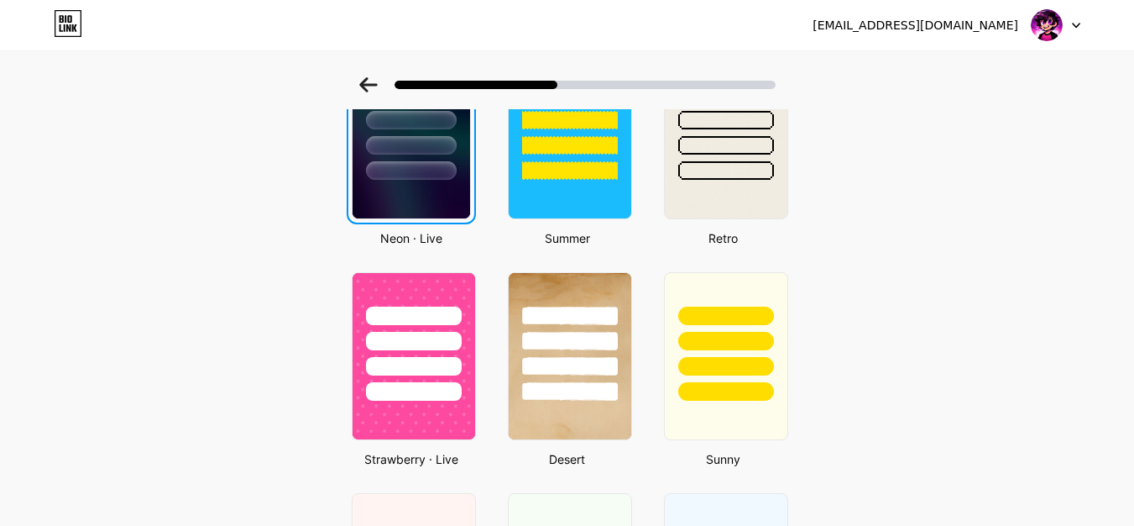
click at [415, 161] on div at bounding box center [411, 170] width 91 height 18
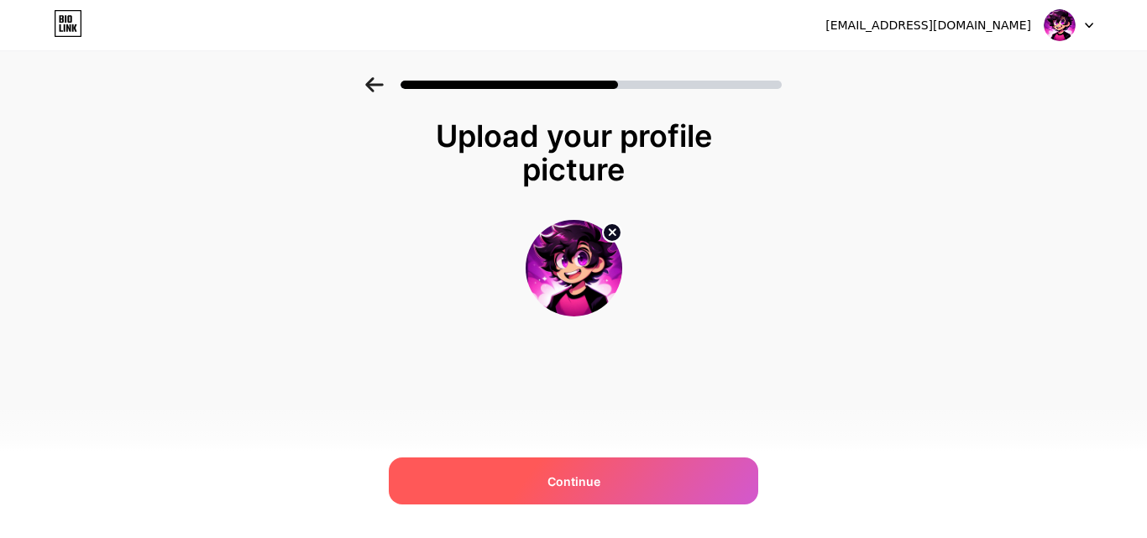
click at [567, 483] on span "Continue" at bounding box center [573, 482] width 53 height 18
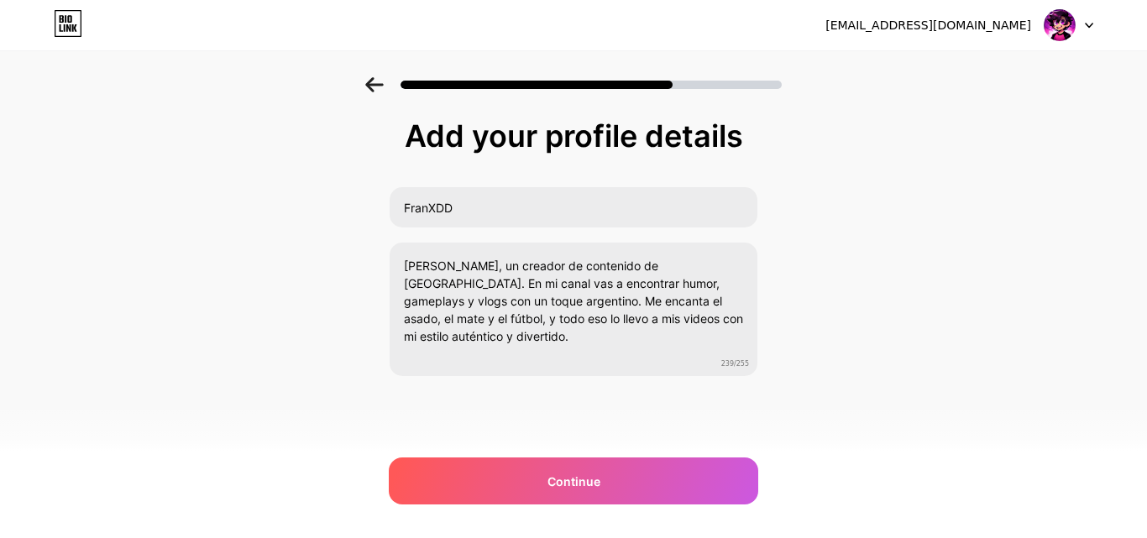
click at [589, 484] on span "Continue" at bounding box center [573, 482] width 53 height 18
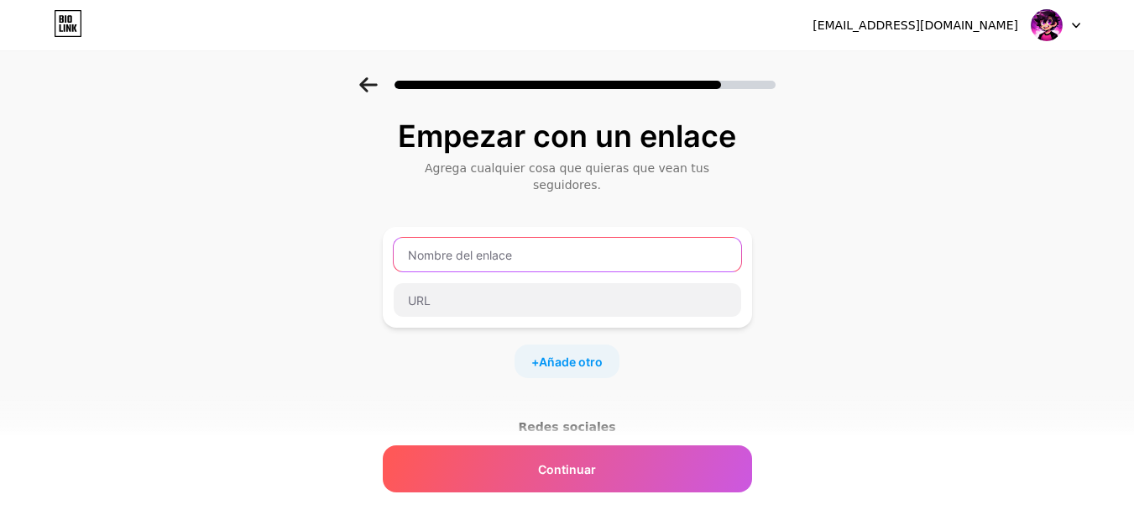
click at [538, 238] on input "text" at bounding box center [568, 255] width 348 height 34
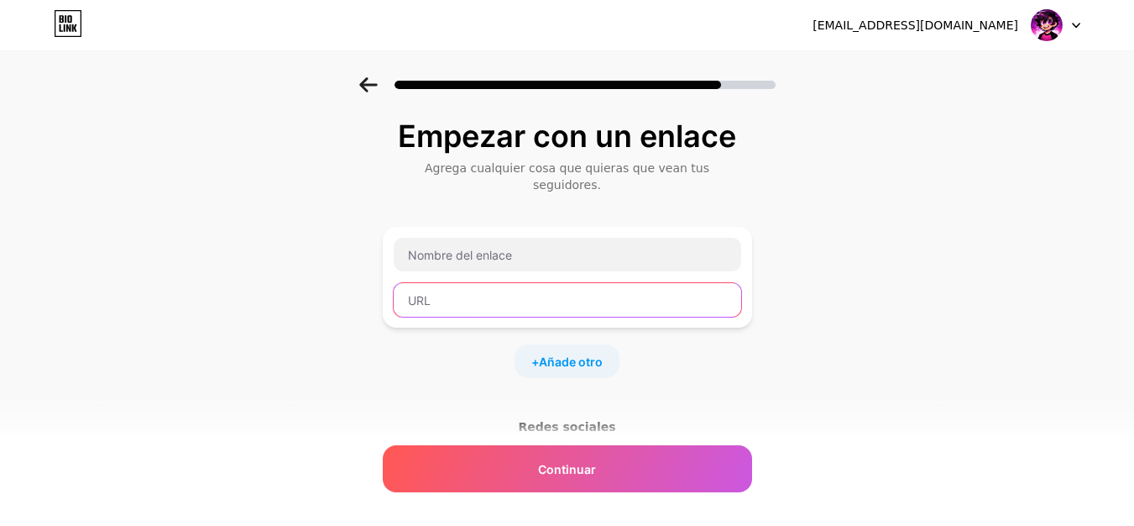
click at [465, 283] on input "text" at bounding box center [568, 300] width 348 height 34
drag, startPoint x: 465, startPoint y: 275, endPoint x: 368, endPoint y: 288, distance: 98.3
click at [325, 275] on div "Empezar con un enlace Agrega cualquier cosa que quieras que vean tus seguidores…" at bounding box center [567, 380] width 1134 height 607
click at [611, 344] on div "+ Añade otro" at bounding box center [567, 361] width 105 height 34
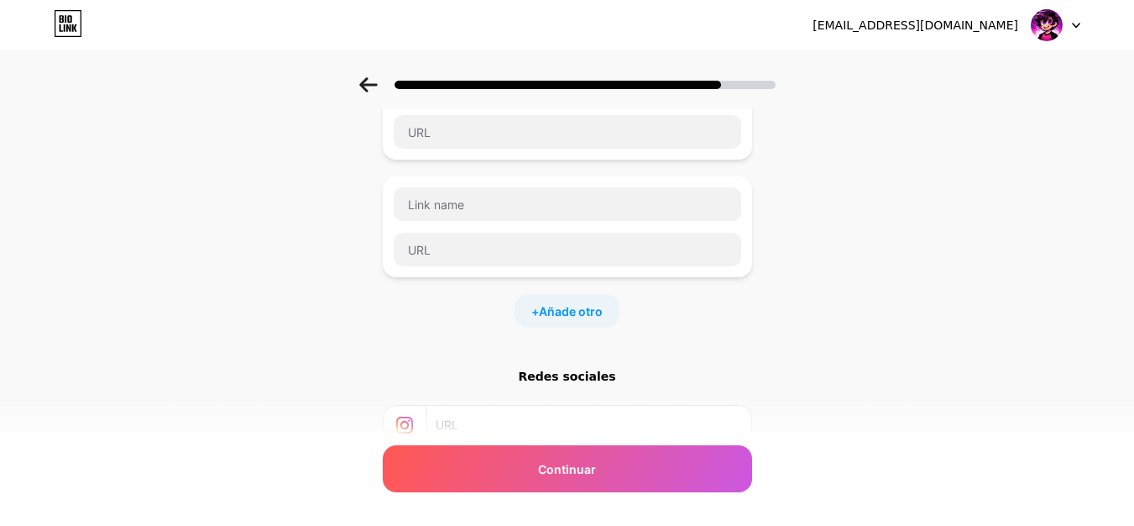
scroll to position [252, 0]
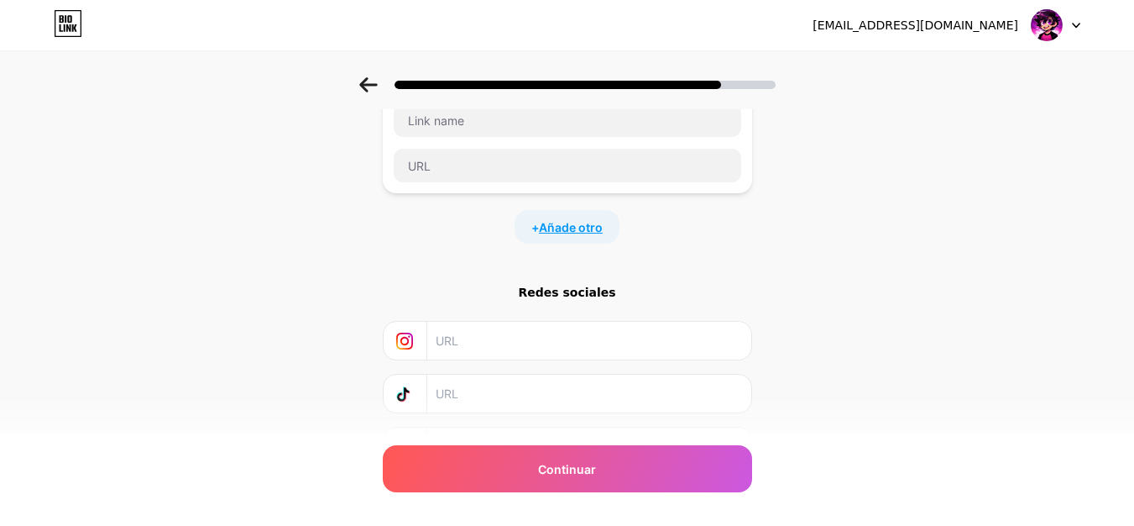
click at [598, 220] on font "Añade otro" at bounding box center [571, 227] width 64 height 14
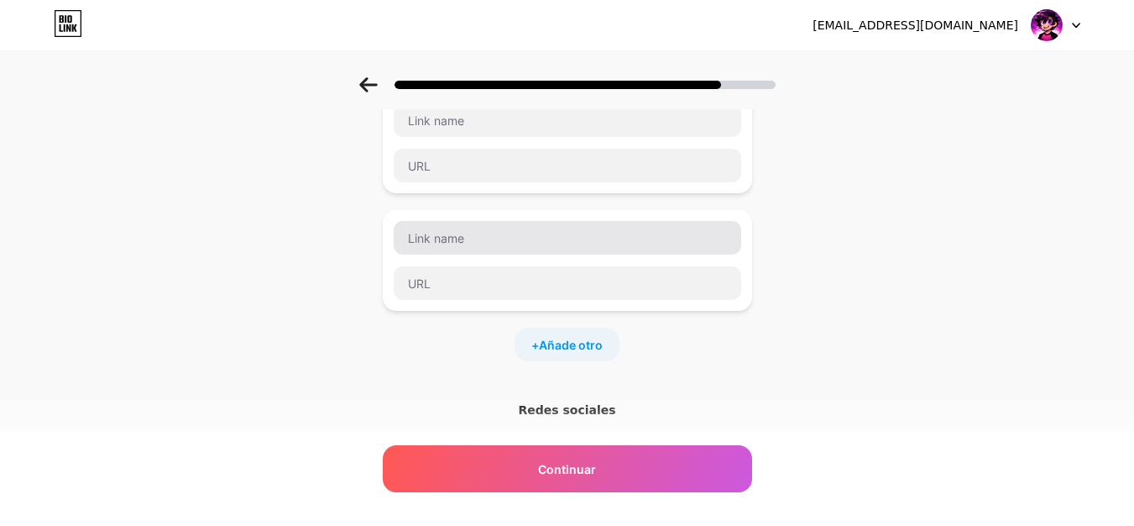
scroll to position [84, 0]
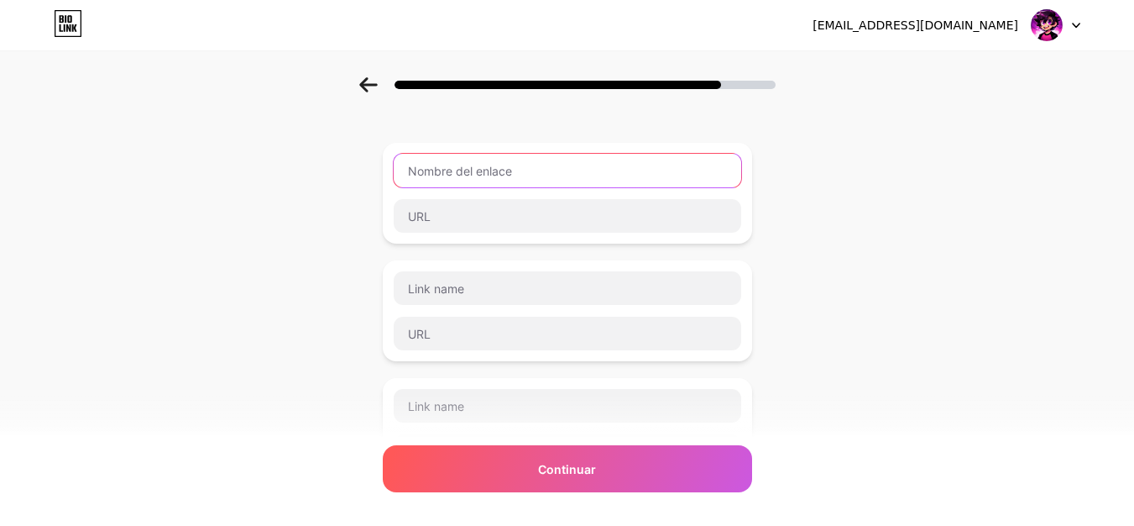
click at [485, 163] on input "text" at bounding box center [568, 171] width 348 height 34
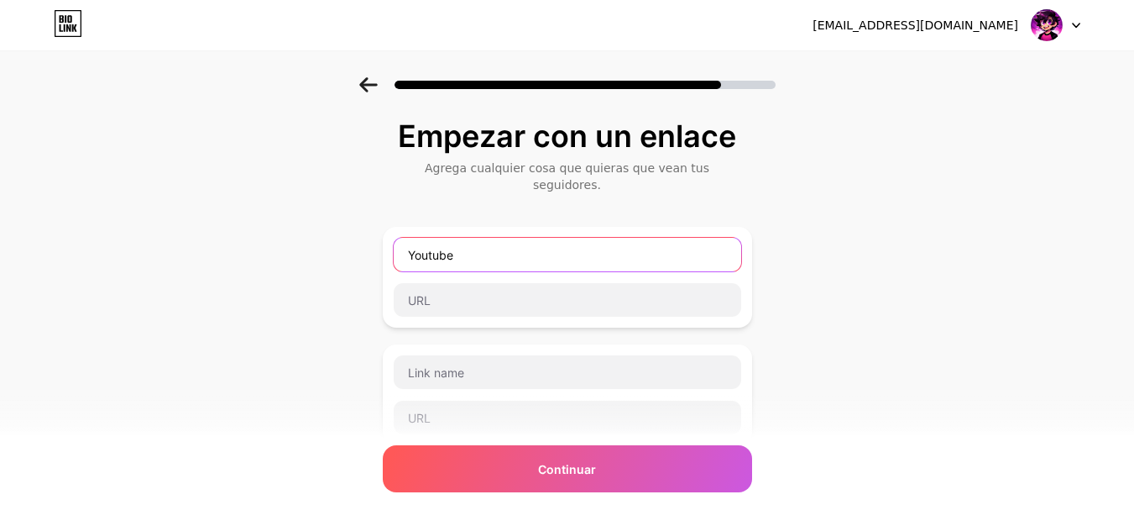
type input "Youtube"
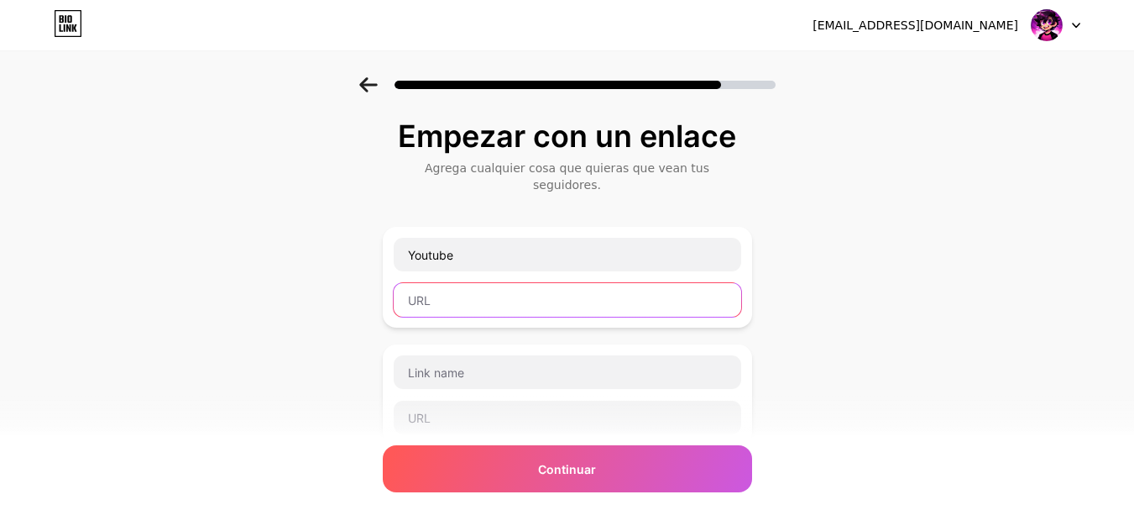
click at [461, 285] on input "text" at bounding box center [568, 300] width 348 height 34
paste input "[URL][DOMAIN_NAME]"
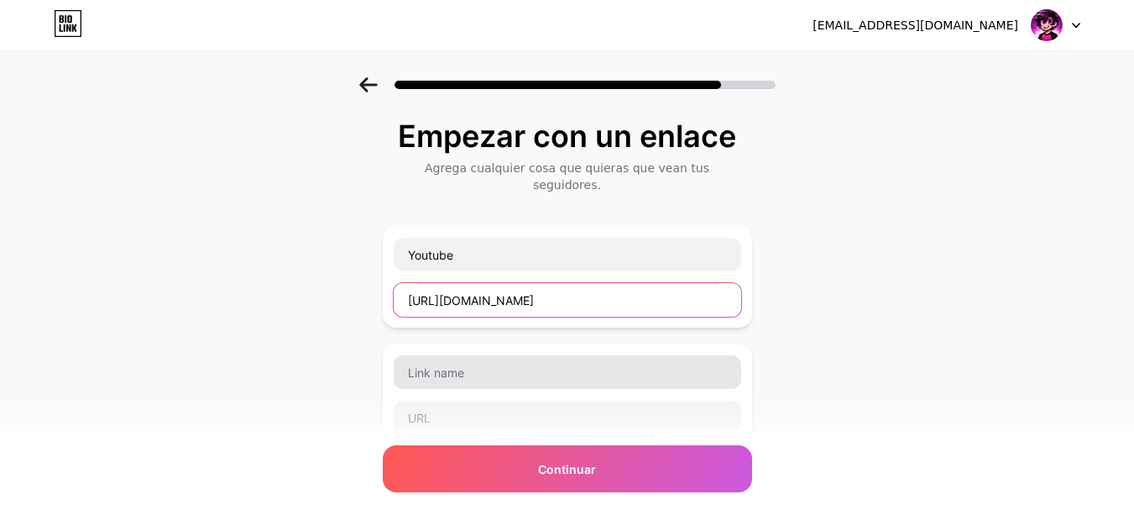
type input "[URL][DOMAIN_NAME]"
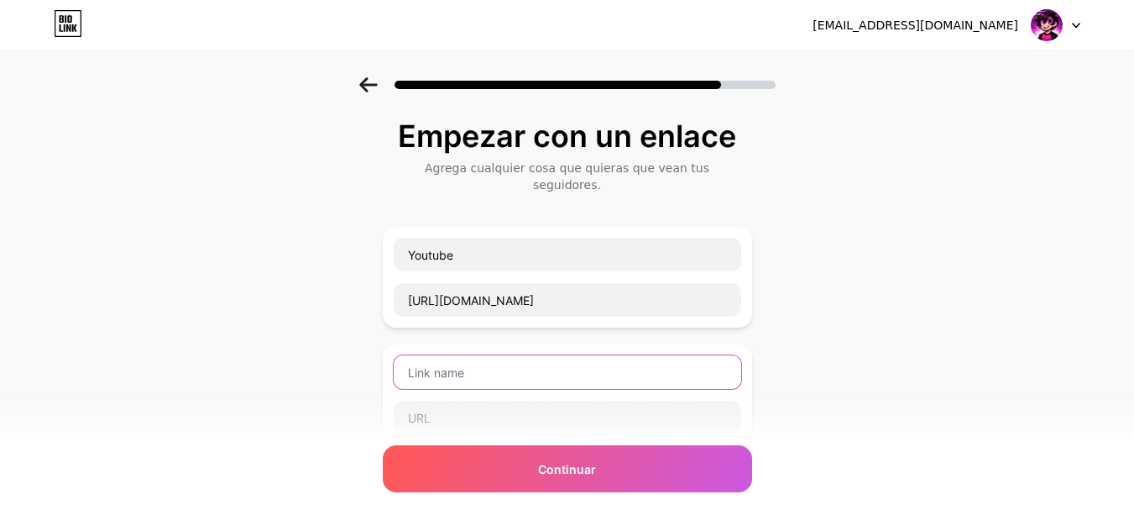
click at [482, 362] on input "text" at bounding box center [568, 372] width 348 height 34
type input "Twitter"
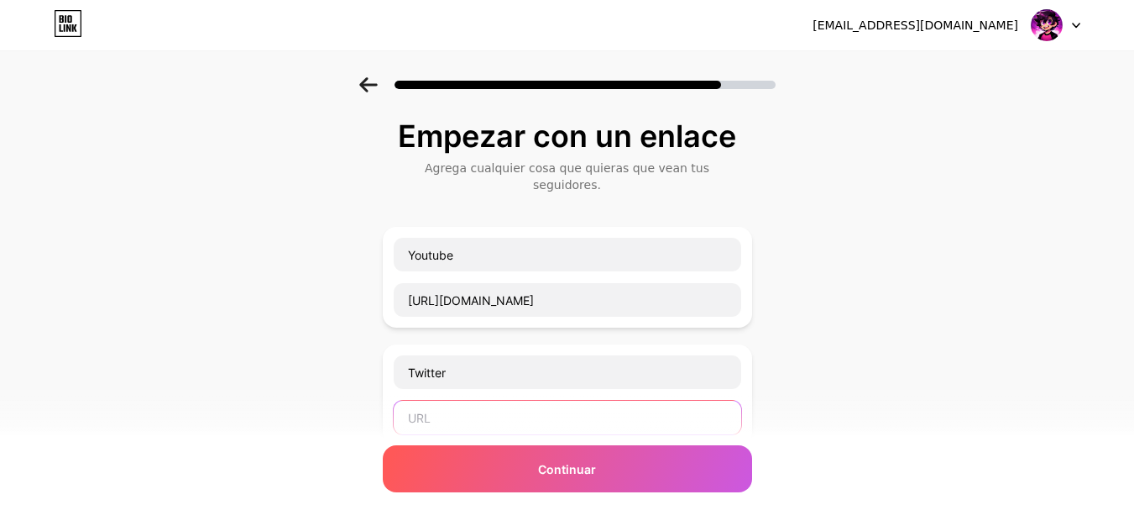
click at [433, 410] on input "text" at bounding box center [568, 417] width 348 height 34
paste input "[DOMAIN_NAME][URL]"
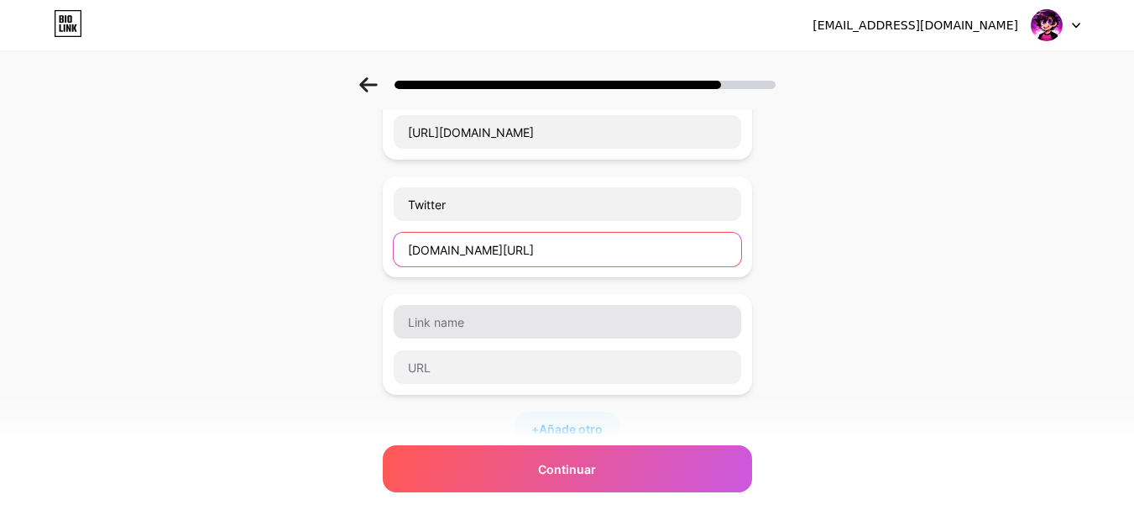
type input "[DOMAIN_NAME][URL]"
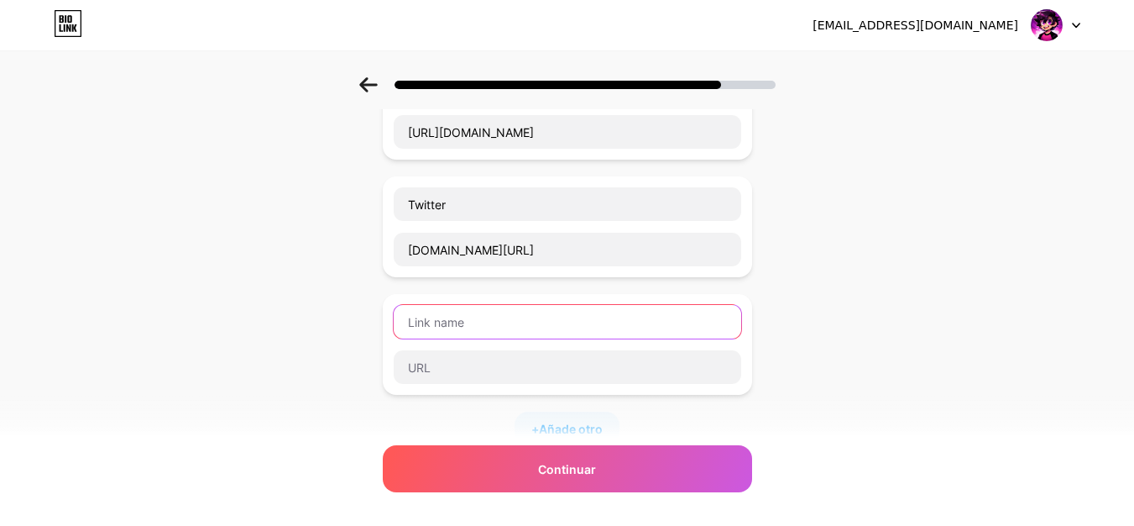
click at [519, 305] on input "text" at bounding box center [568, 322] width 348 height 34
type input "Tiktok"
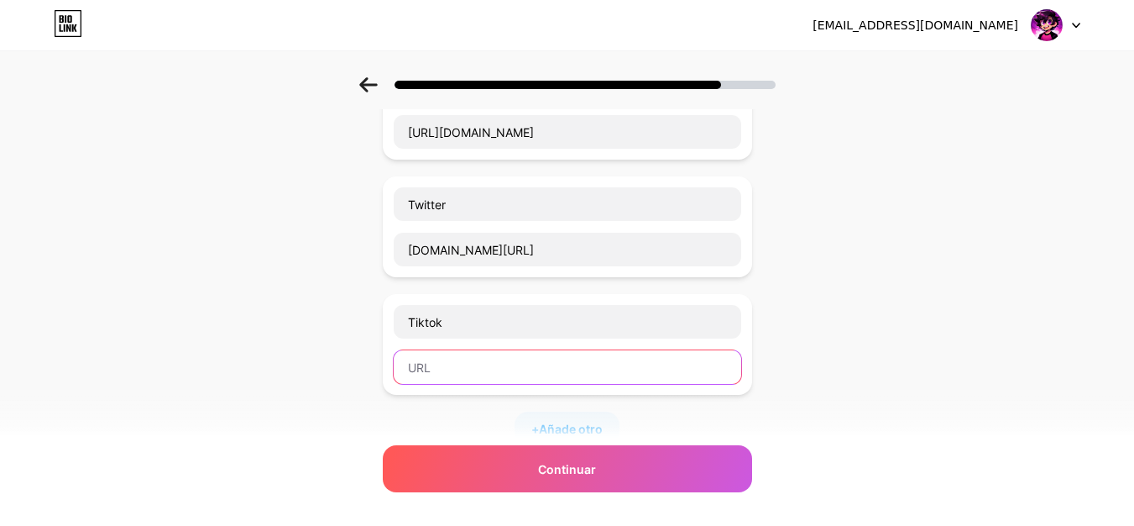
click at [479, 352] on input "text" at bounding box center [568, 367] width 348 height 34
paste input "[DOMAIN_NAME][URL]"
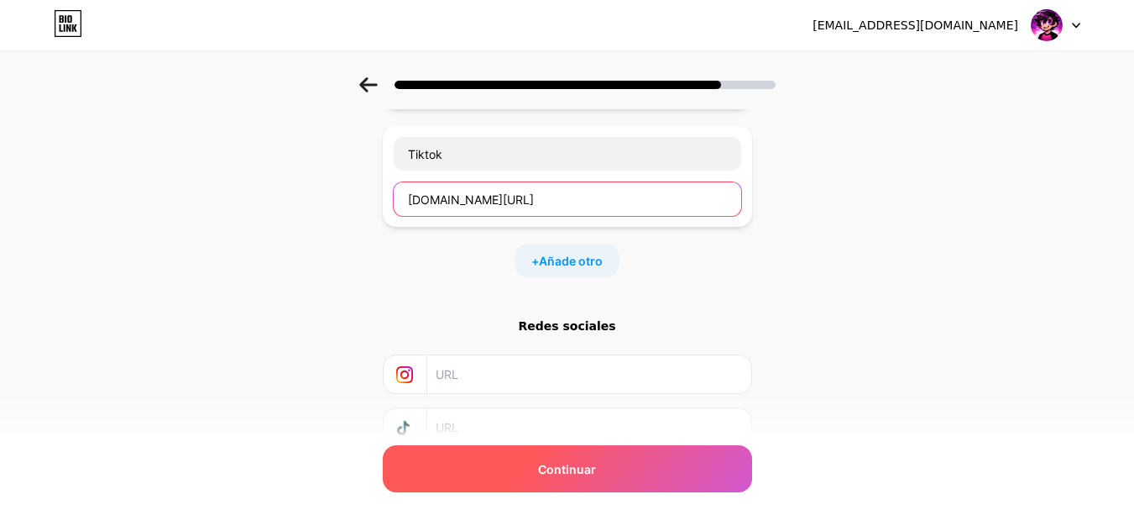
type input "[DOMAIN_NAME][URL]"
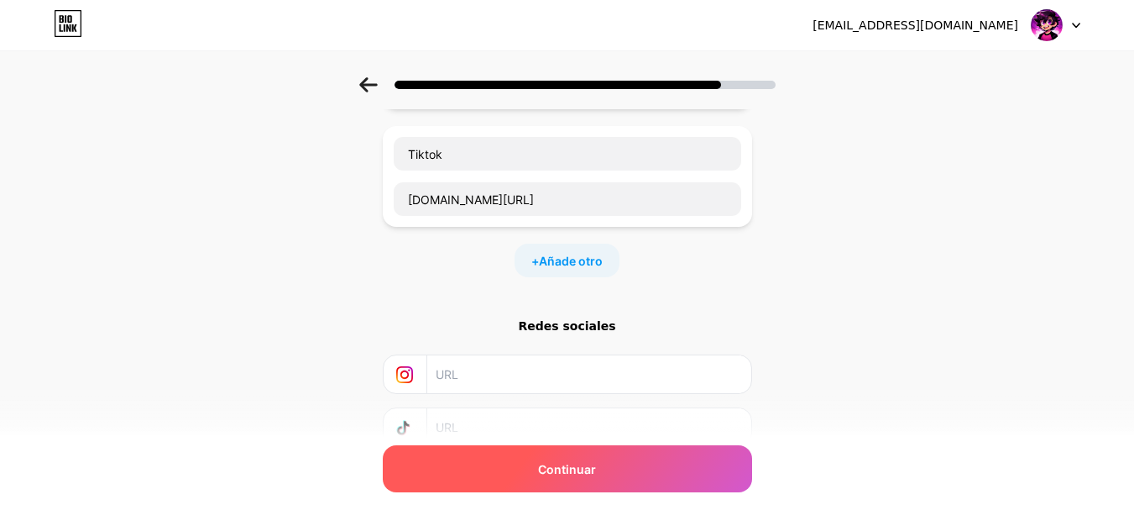
click at [563, 458] on div "Continuar" at bounding box center [567, 468] width 369 height 47
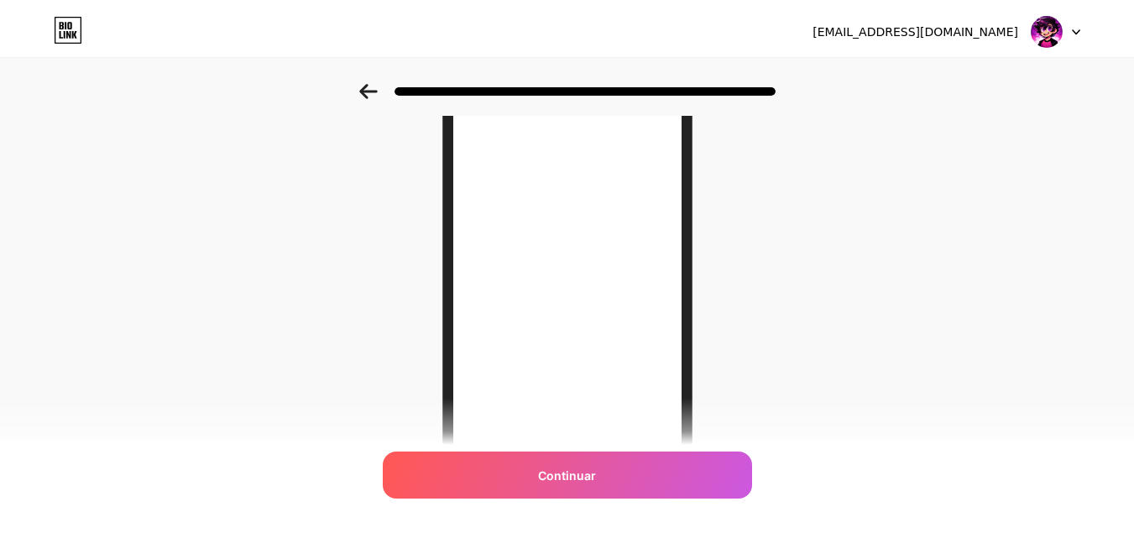
scroll to position [0, 0]
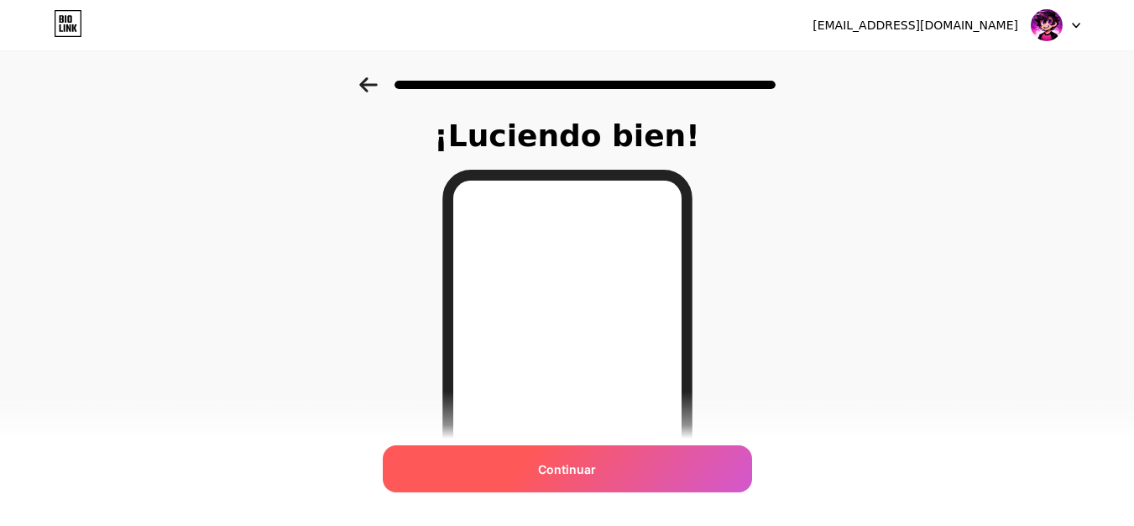
click at [637, 465] on div "Continuar" at bounding box center [567, 468] width 369 height 47
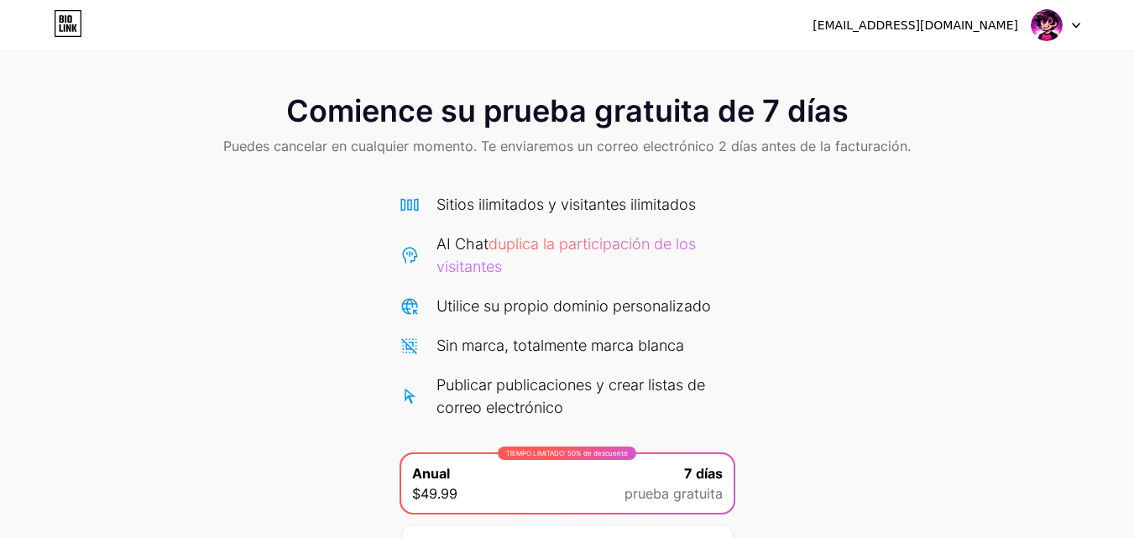
click at [80, 22] on icon at bounding box center [68, 23] width 29 height 27
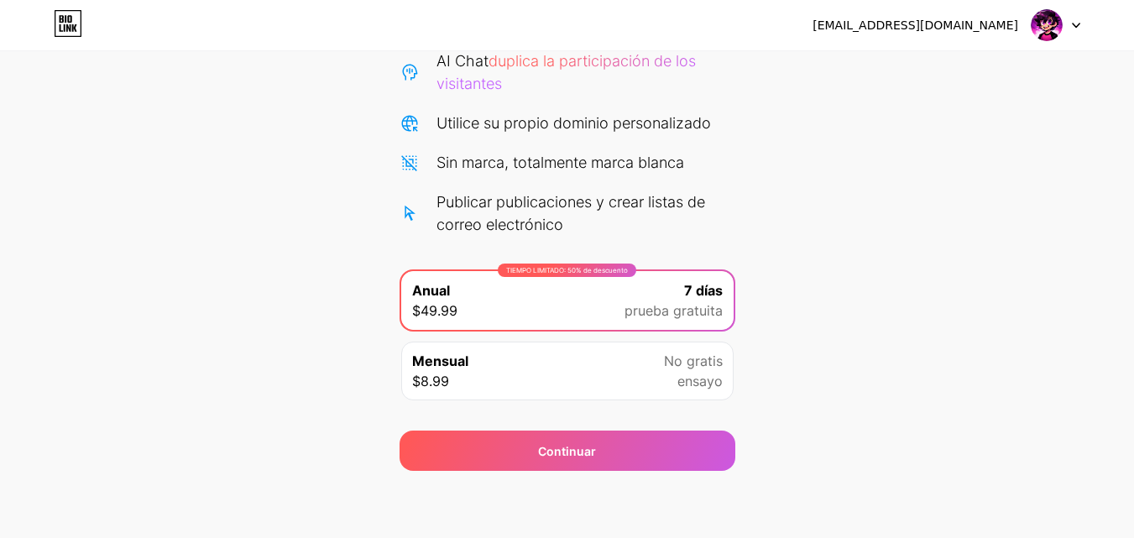
drag, startPoint x: 829, startPoint y: 407, endPoint x: 731, endPoint y: 373, distance: 103.3
click at [828, 405] on div "Comience su prueba gratuita de 7 días Puedes cancelar en cualquier momento. Te …" at bounding box center [567, 182] width 1134 height 577
click at [697, 366] on font "No gratis" at bounding box center [693, 361] width 59 height 17
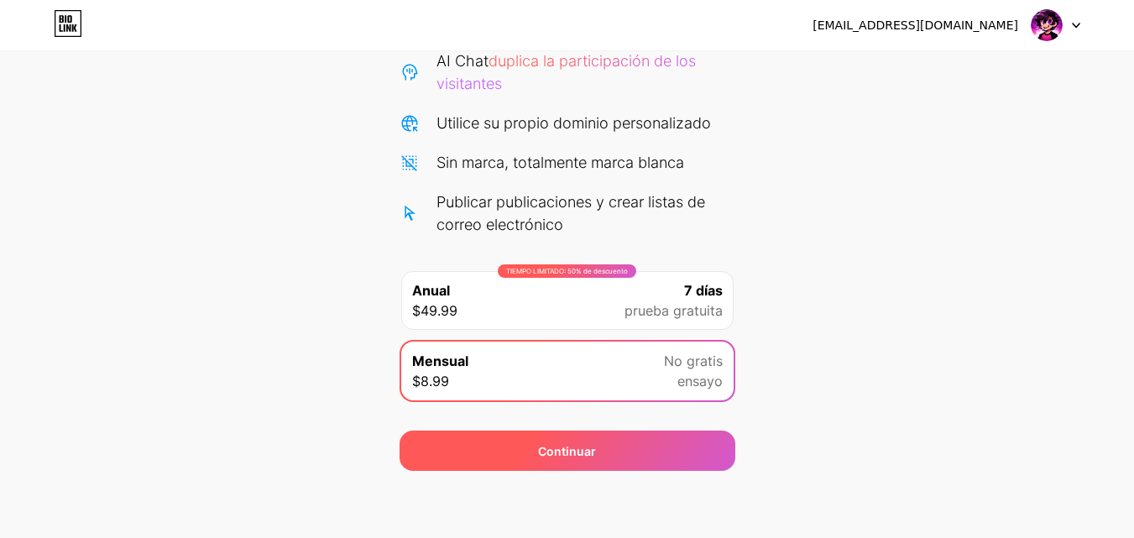
click at [706, 437] on div "Continuar" at bounding box center [568, 451] width 336 height 40
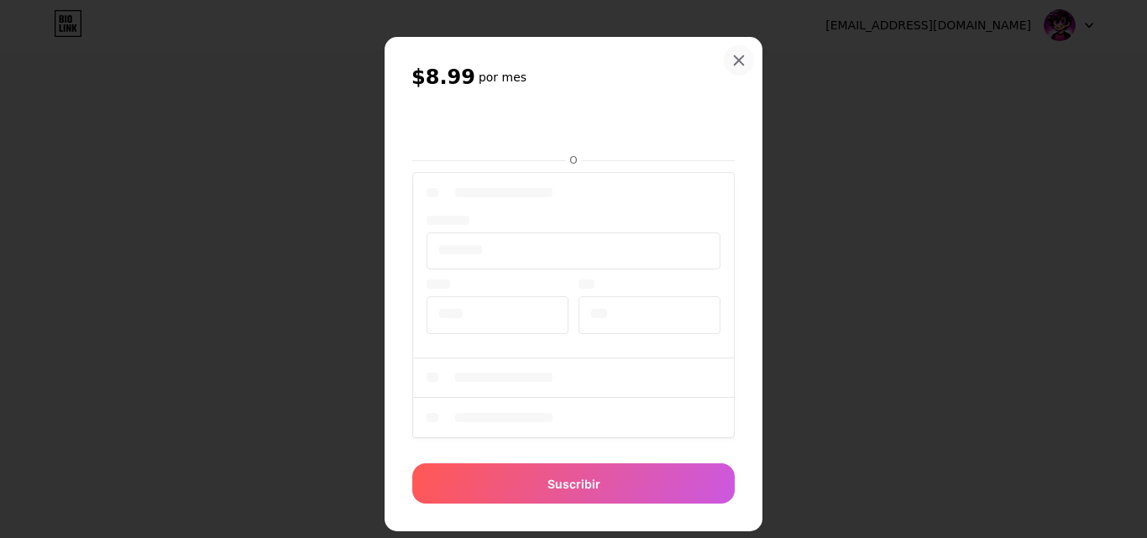
click at [744, 58] on div at bounding box center [739, 60] width 30 height 30
